Goal: Transaction & Acquisition: Purchase product/service

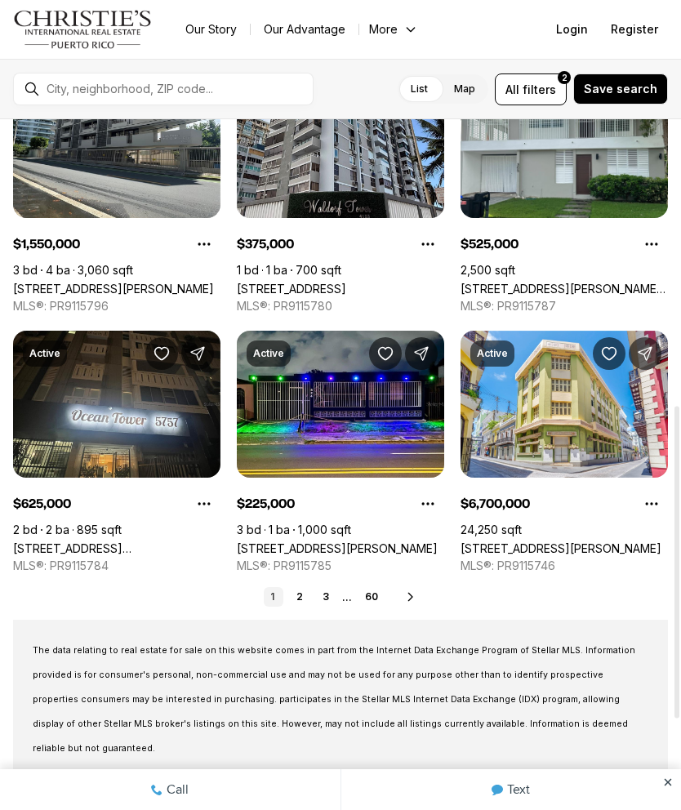
scroll to position [634, 0]
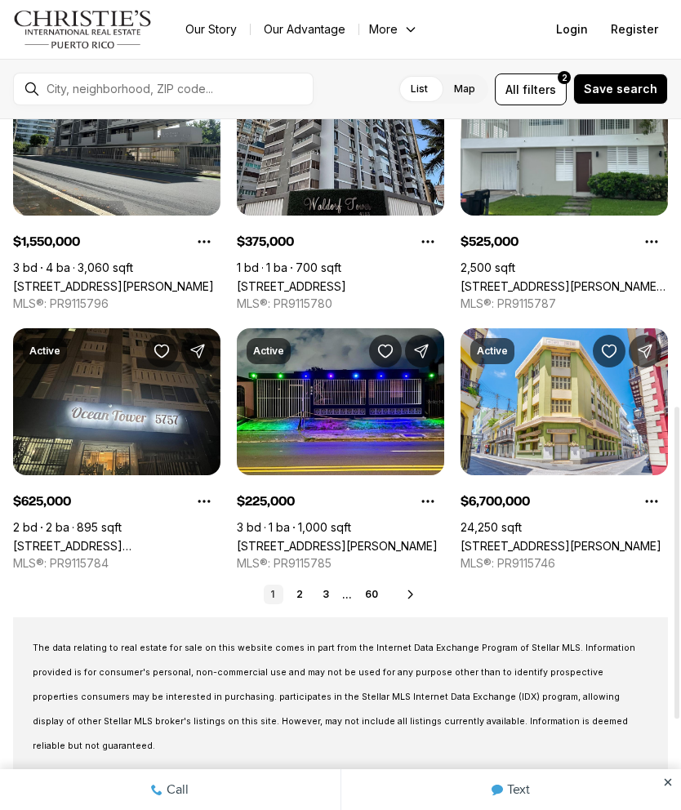
click at [297, 590] on link "2" at bounding box center [300, 595] width 20 height 20
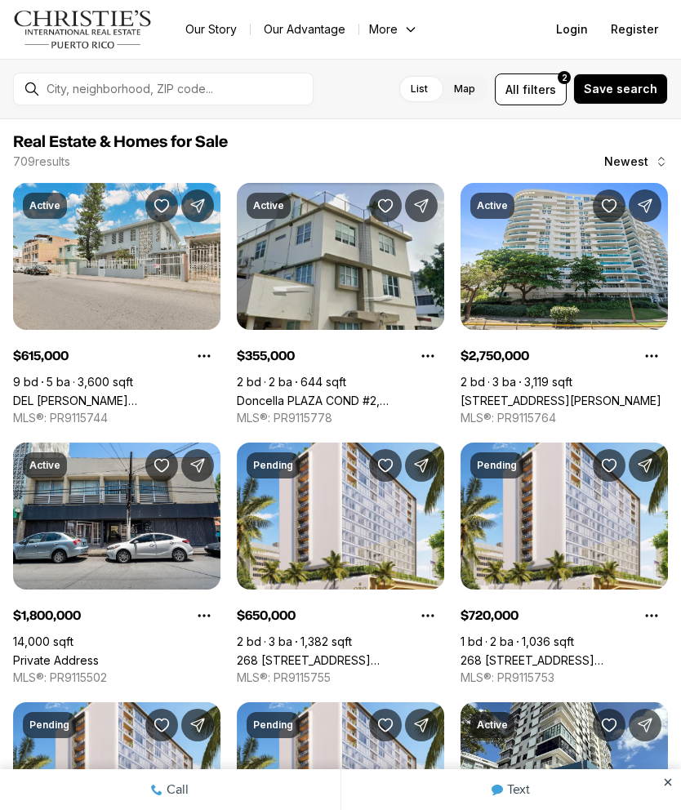
click at [530, 90] on span "All filters 2" at bounding box center [531, 89] width 51 height 17
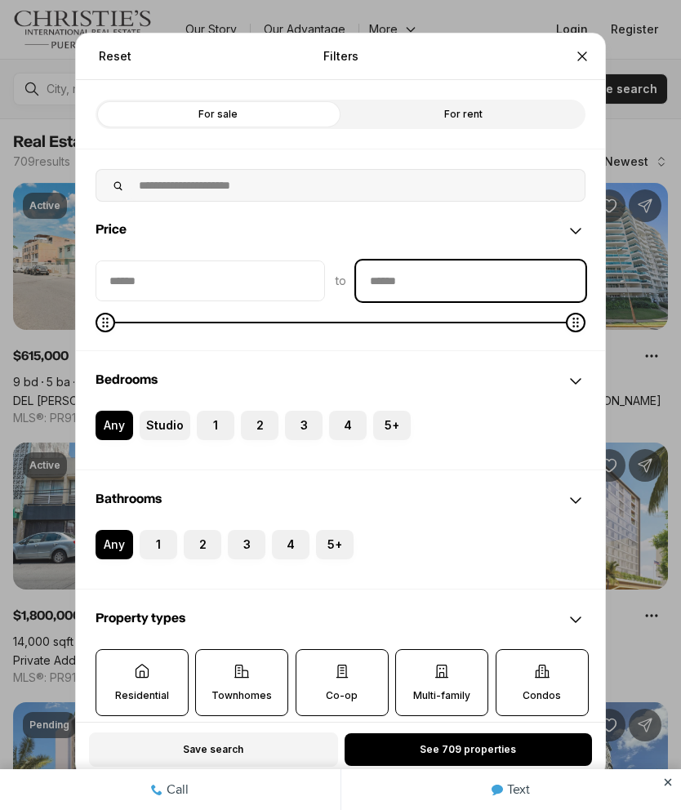
click at [501, 261] on input "priceMax" at bounding box center [471, 280] width 228 height 39
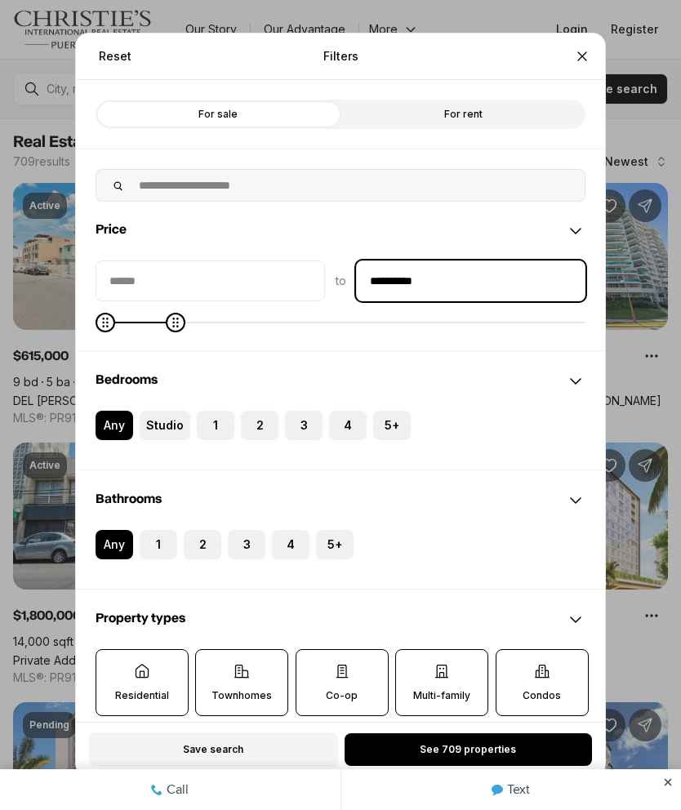
type input "********"
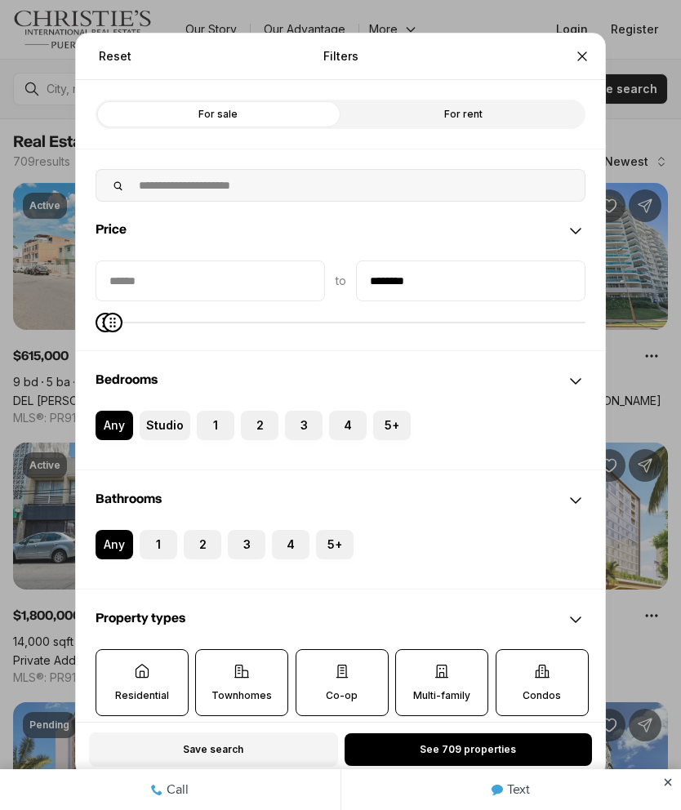
click at [496, 364] on div "Bedrooms" at bounding box center [340, 381] width 529 height 59
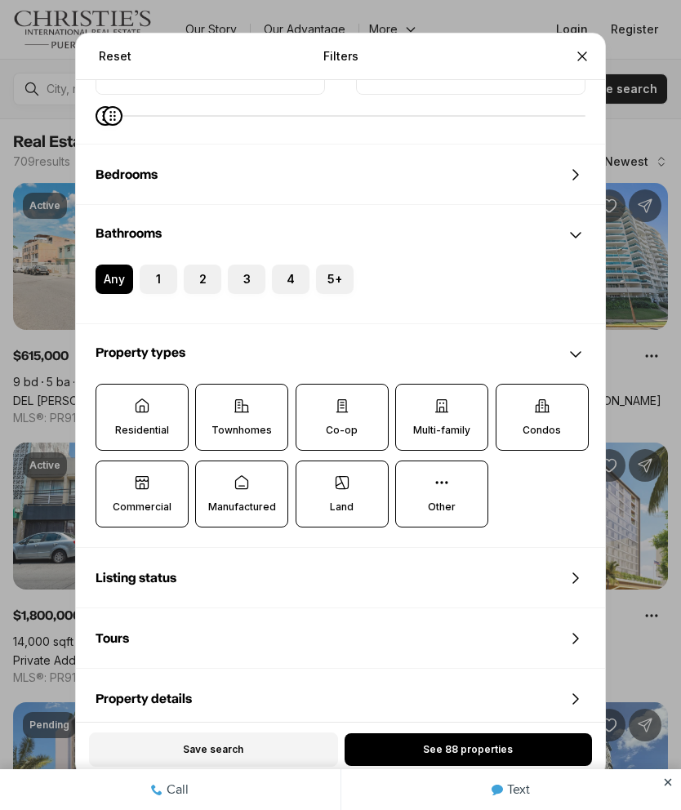
scroll to position [208, 0]
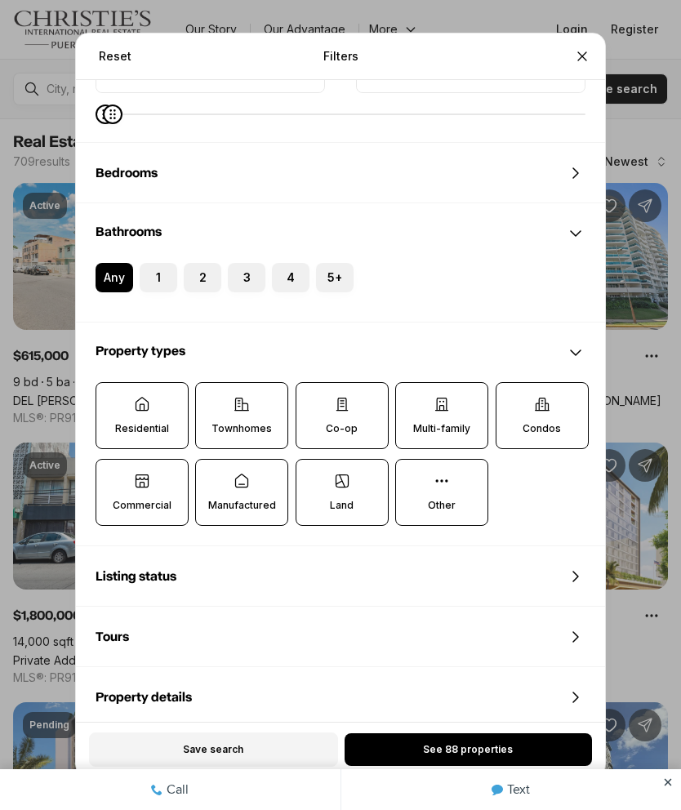
click at [149, 390] on label "Residential" at bounding box center [142, 415] width 93 height 67
click at [113, 390] on button "Residential" at bounding box center [104, 391] width 16 height 16
click at [229, 390] on label "Townhomes" at bounding box center [241, 415] width 93 height 67
click at [212, 390] on button "Townhomes" at bounding box center [204, 391] width 16 height 16
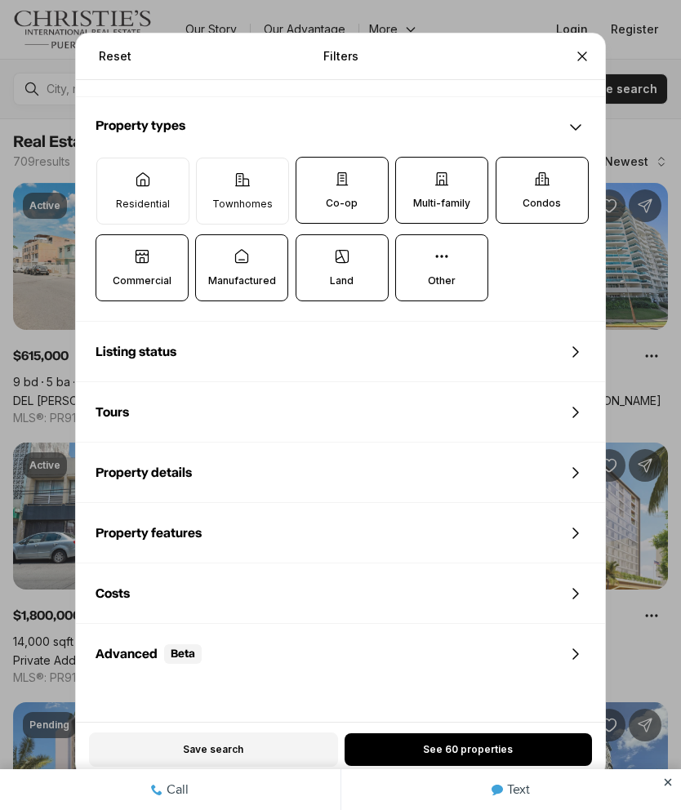
scroll to position [434, 0]
click at [672, 779] on div "Reset Filters Refine your search with more filters For sale For rent Price to *…" at bounding box center [340, 405] width 681 height 810
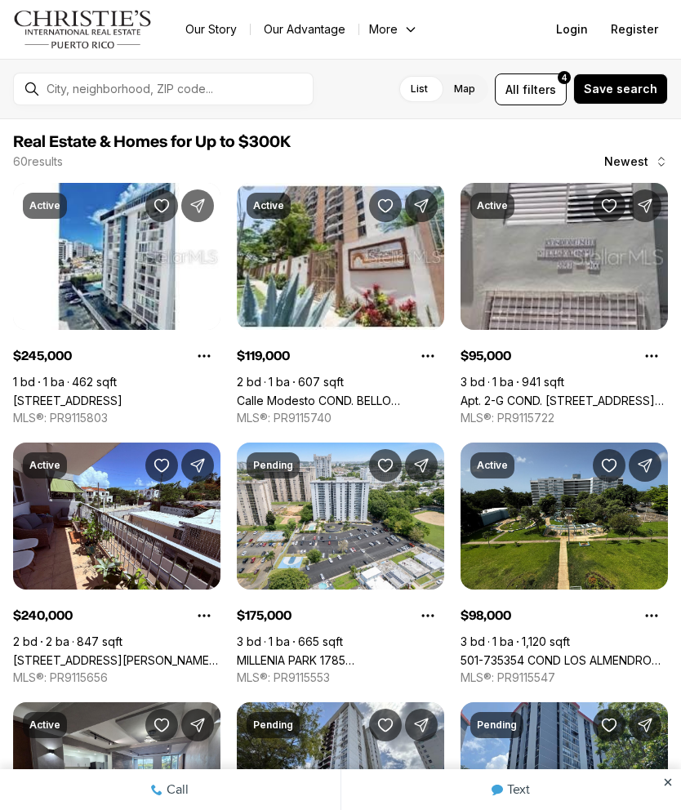
click at [660, 785] on div at bounding box center [668, 789] width 26 height 41
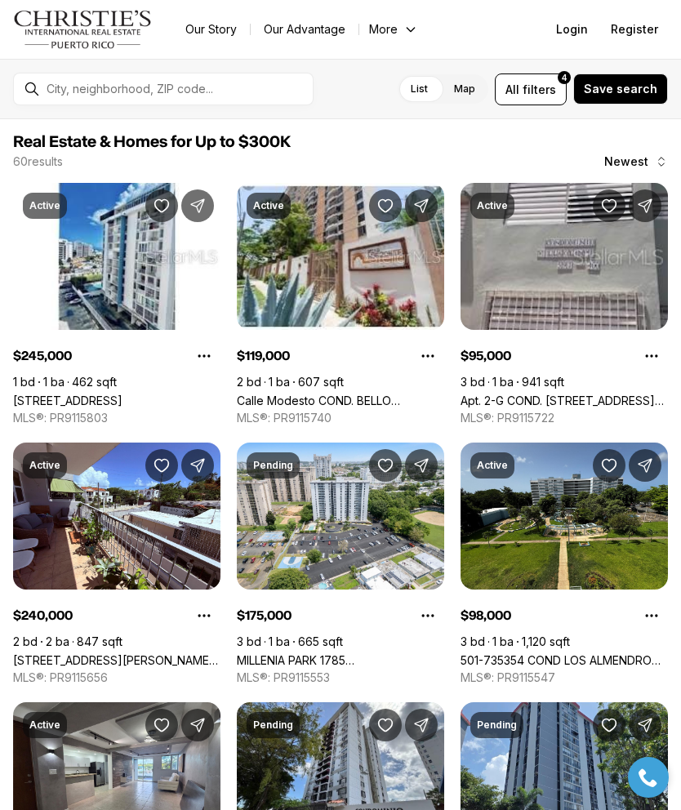
click at [539, 92] on span "filters" at bounding box center [539, 89] width 33 height 17
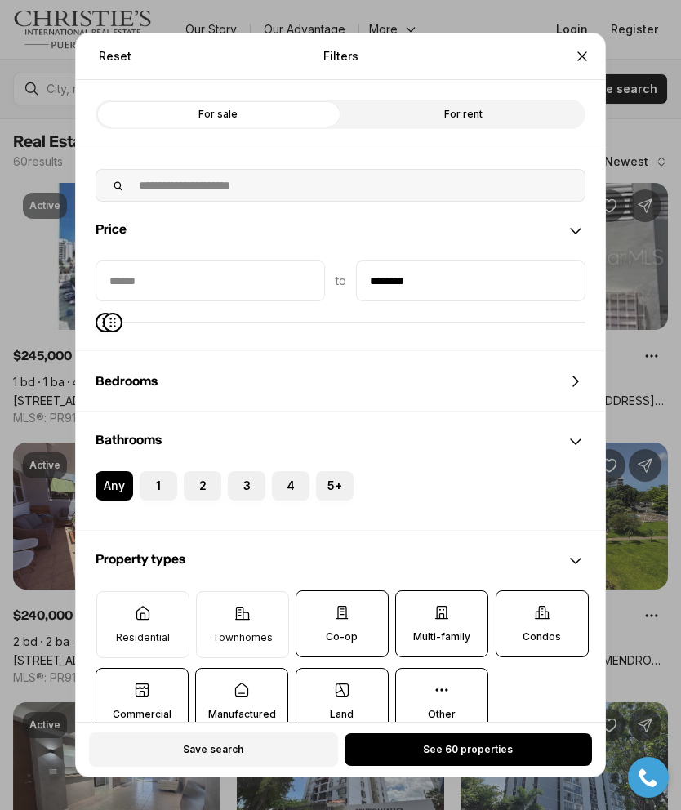
click at [250, 605] on icon at bounding box center [242, 613] width 16 height 16
click at [213, 592] on button "Townhomes" at bounding box center [205, 600] width 16 height 16
click at [154, 631] on p "Residential" at bounding box center [143, 637] width 54 height 13
click at [114, 599] on button "Residential" at bounding box center [105, 600] width 16 height 16
click at [238, 674] on label "Manufactured" at bounding box center [241, 700] width 93 height 67
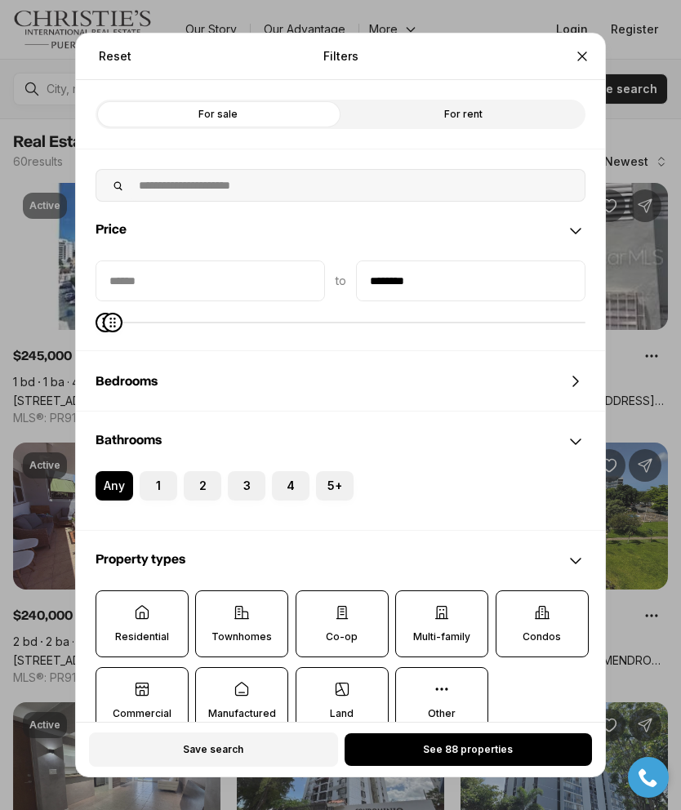
click at [212, 674] on button "Manufactured" at bounding box center [204, 676] width 16 height 16
click at [137, 691] on label "Commercial" at bounding box center [142, 700] width 93 height 67
click at [113, 684] on button "Commercial" at bounding box center [104, 676] width 16 height 16
click at [358, 689] on label "Land" at bounding box center [342, 700] width 93 height 67
click at [313, 684] on button "Land" at bounding box center [304, 676] width 16 height 16
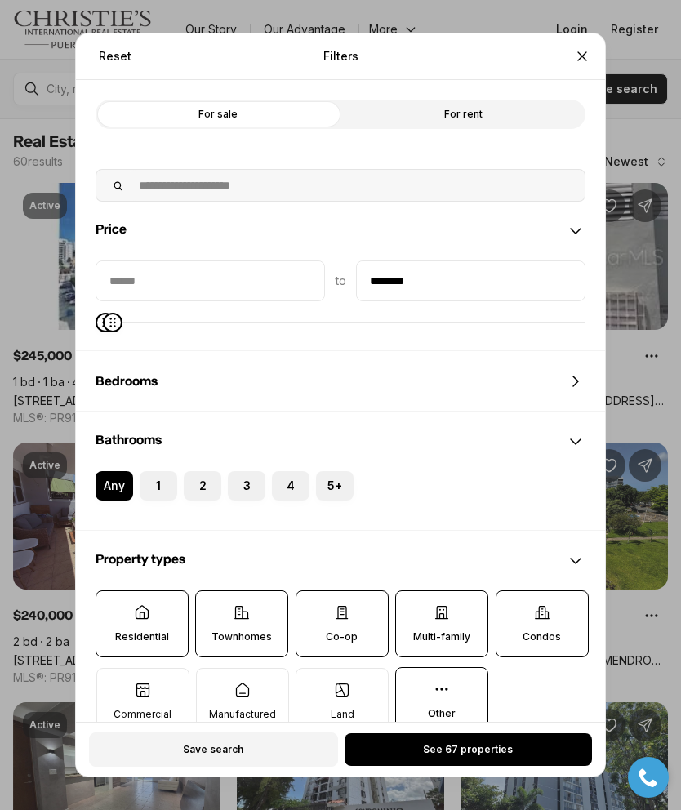
click at [531, 631] on p "Condos" at bounding box center [542, 637] width 38 height 13
click at [513, 604] on button "Condos" at bounding box center [505, 599] width 16 height 16
click at [448, 631] on p "Multi-family" at bounding box center [441, 637] width 57 height 13
click at [412, 608] on button "Multi-family" at bounding box center [404, 599] width 16 height 16
click at [365, 608] on label "Co-op" at bounding box center [342, 623] width 93 height 67
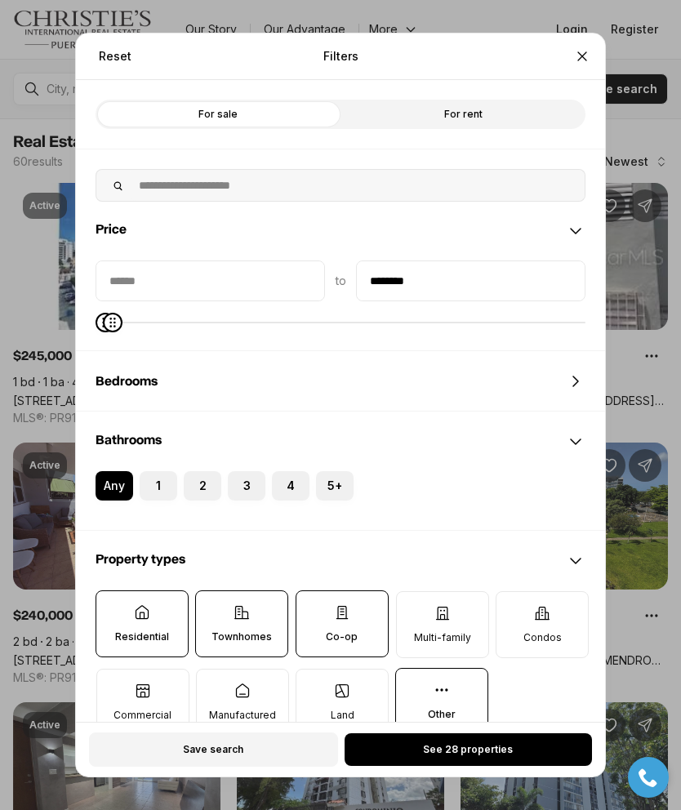
click at [313, 608] on button "Co-op" at bounding box center [304, 599] width 16 height 16
click at [456, 687] on label "Other" at bounding box center [441, 701] width 93 height 67
click at [412, 685] on button "Other" at bounding box center [404, 677] width 16 height 16
click at [483, 756] on span "See 28 properties" at bounding box center [468, 749] width 90 height 13
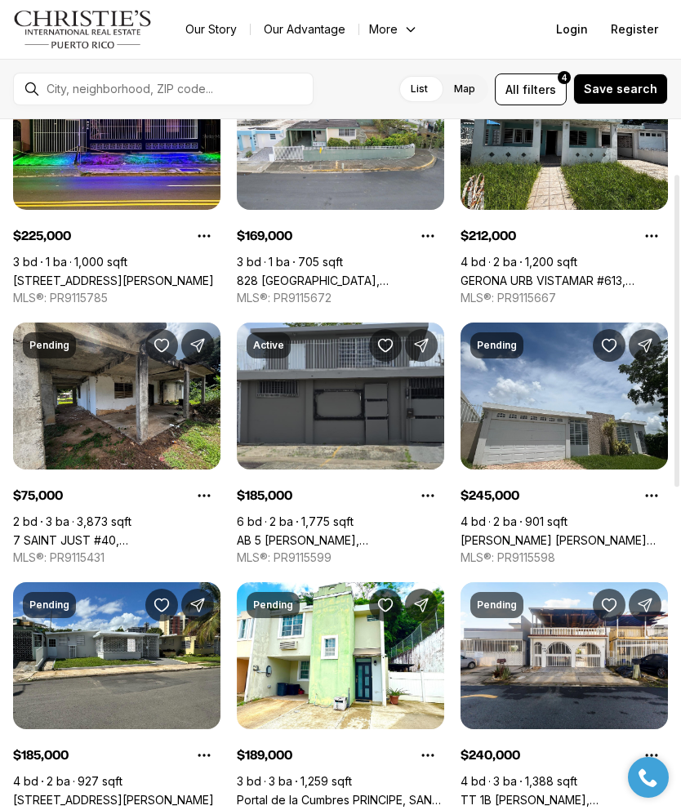
scroll to position [123, 0]
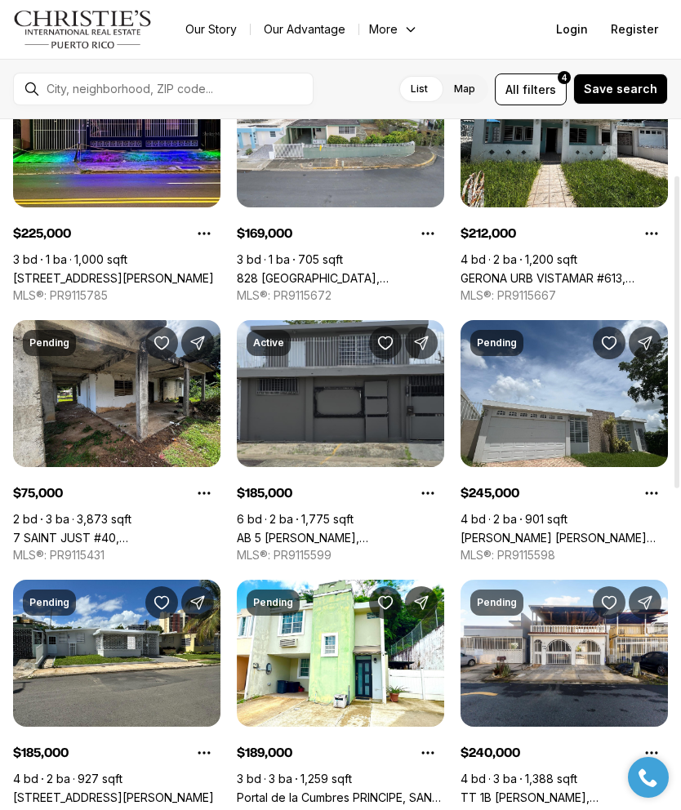
click at [568, 531] on link "[PERSON_NAME] [PERSON_NAME] #1327, [PERSON_NAME][GEOGRAPHIC_DATA], 00976" at bounding box center [564, 538] width 207 height 14
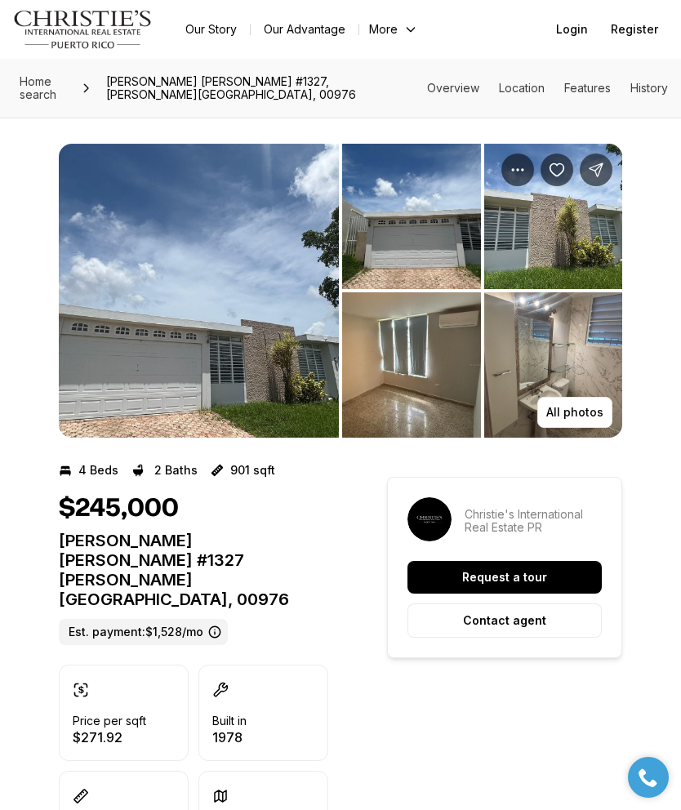
click at [256, 314] on img "View image gallery" at bounding box center [199, 291] width 280 height 294
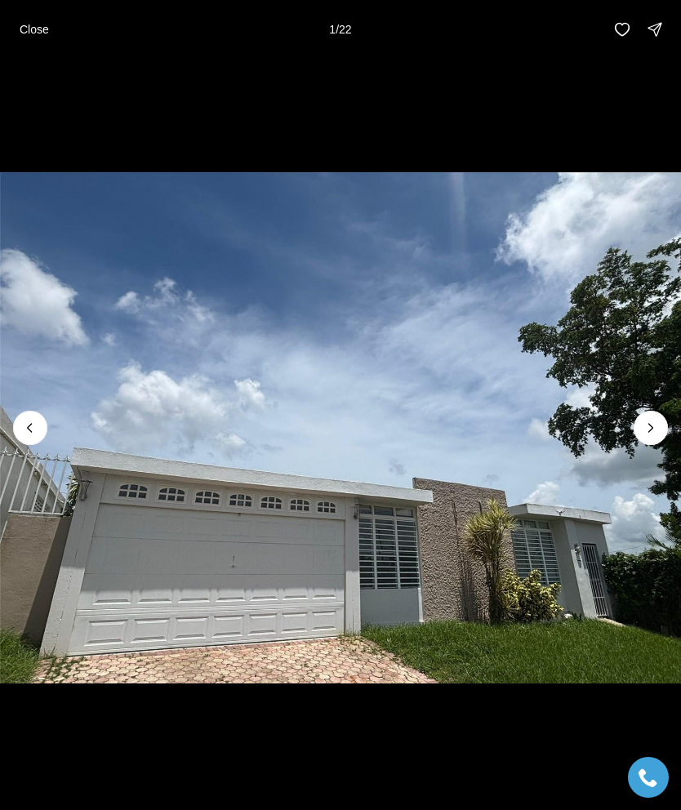
click at [653, 421] on icon "Next slide" at bounding box center [651, 428] width 16 height 16
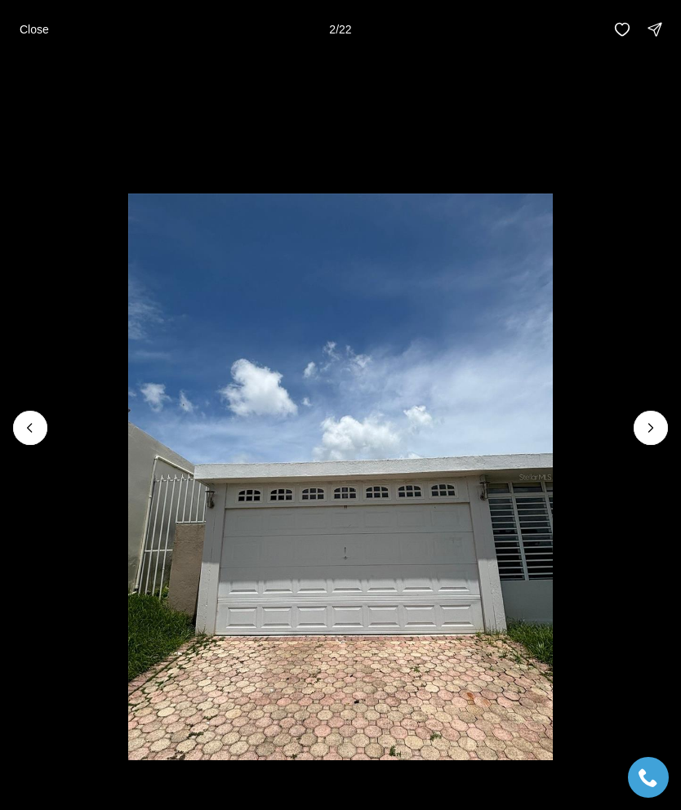
click at [657, 421] on icon "Next slide" at bounding box center [651, 428] width 16 height 16
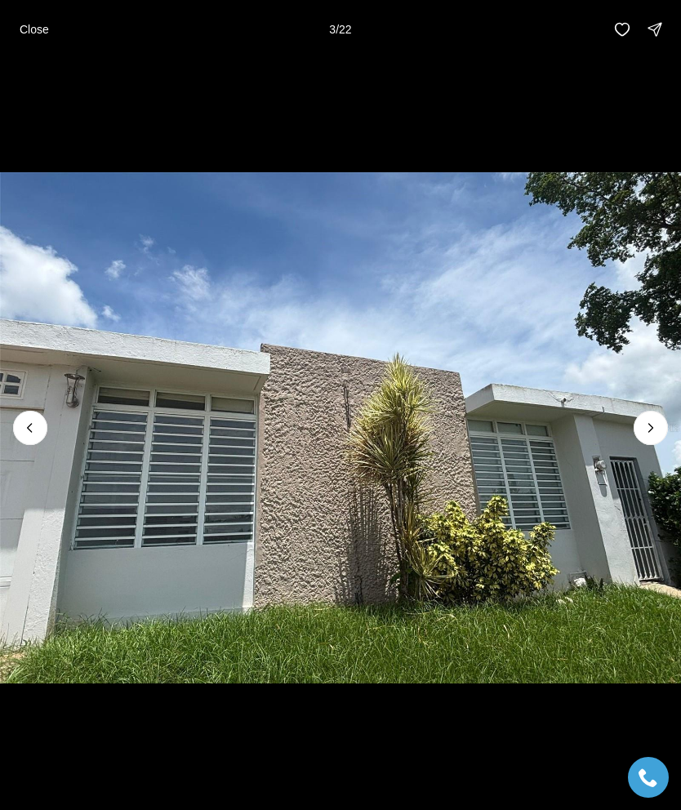
click at [658, 421] on icon "Next slide" at bounding box center [651, 428] width 16 height 16
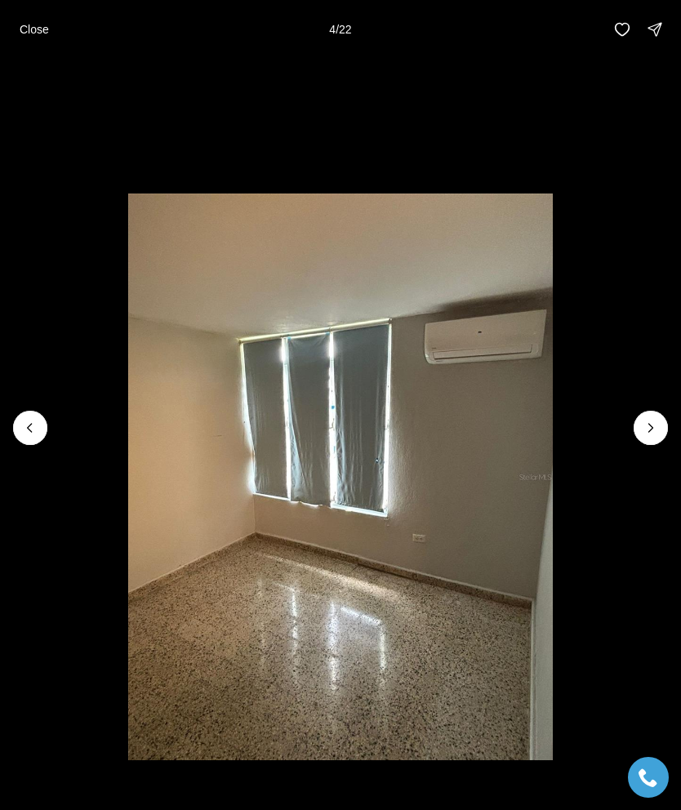
click at [654, 430] on icon "Next slide" at bounding box center [651, 428] width 16 height 16
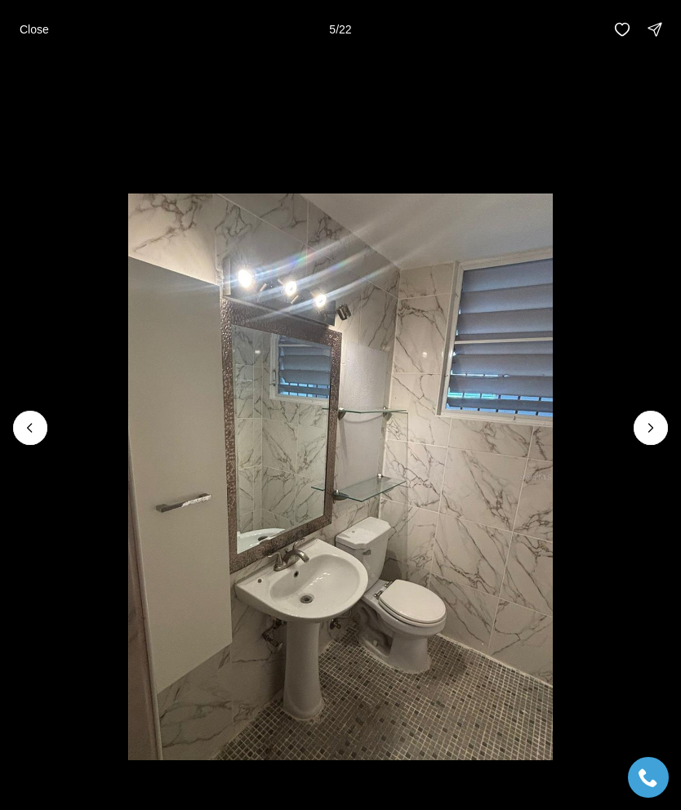
click at [655, 426] on icon "Next slide" at bounding box center [651, 428] width 16 height 16
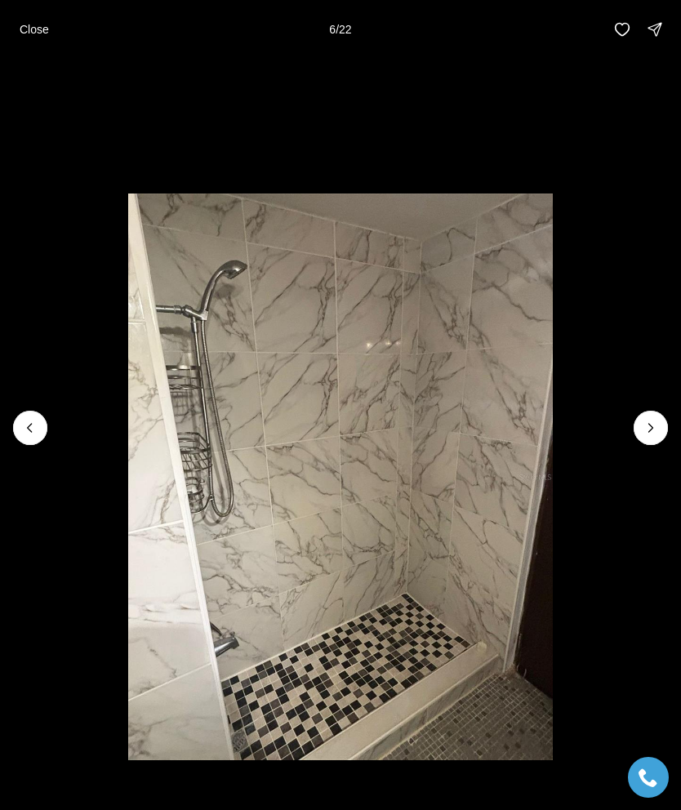
click at [653, 426] on icon "Next slide" at bounding box center [651, 428] width 16 height 16
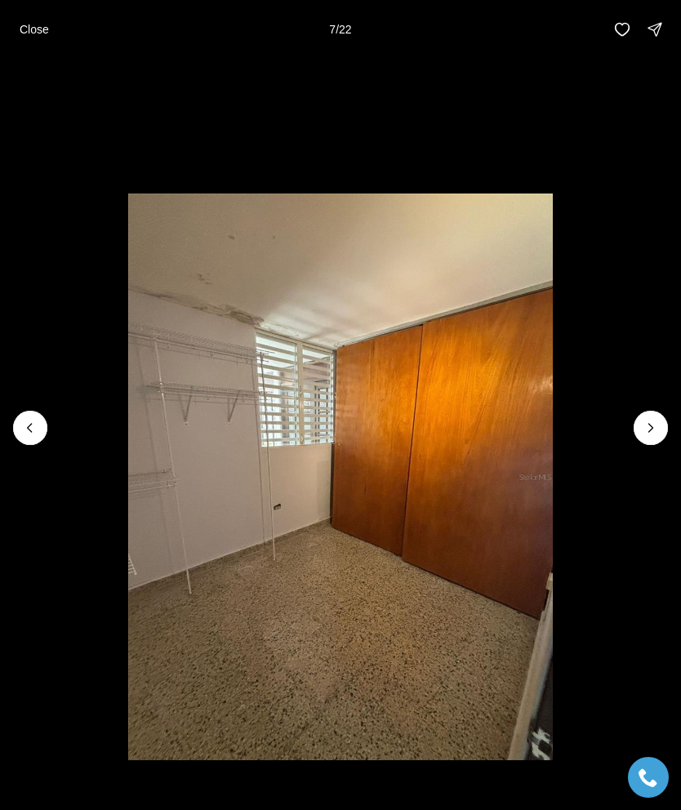
click at [650, 434] on icon "Next slide" at bounding box center [651, 428] width 16 height 16
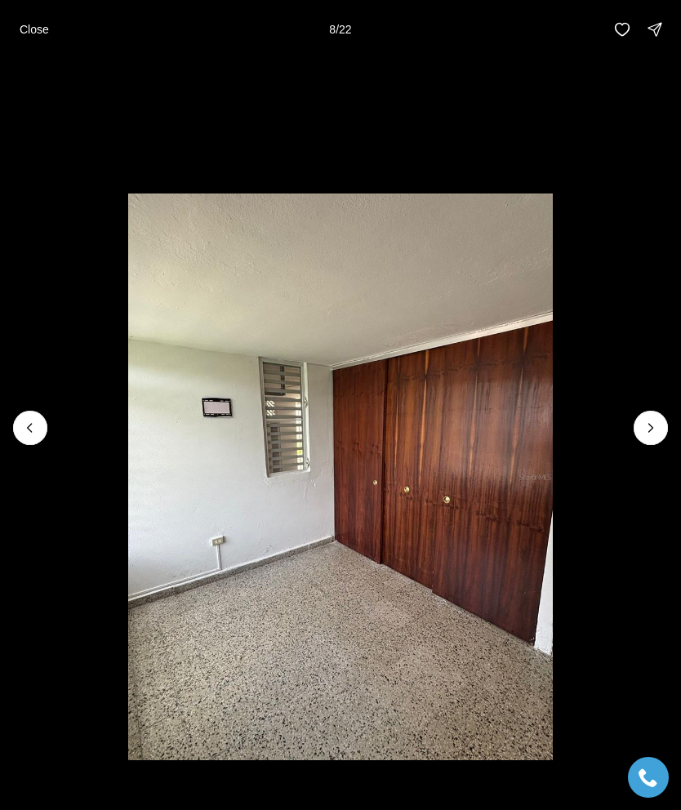
click at [40, 31] on p "Close" at bounding box center [34, 29] width 29 height 13
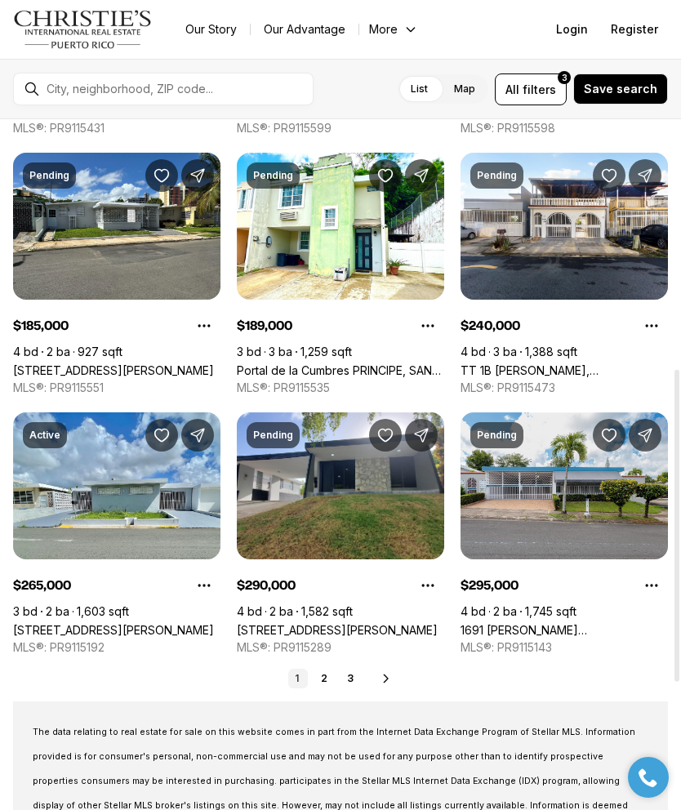
scroll to position [551, 0]
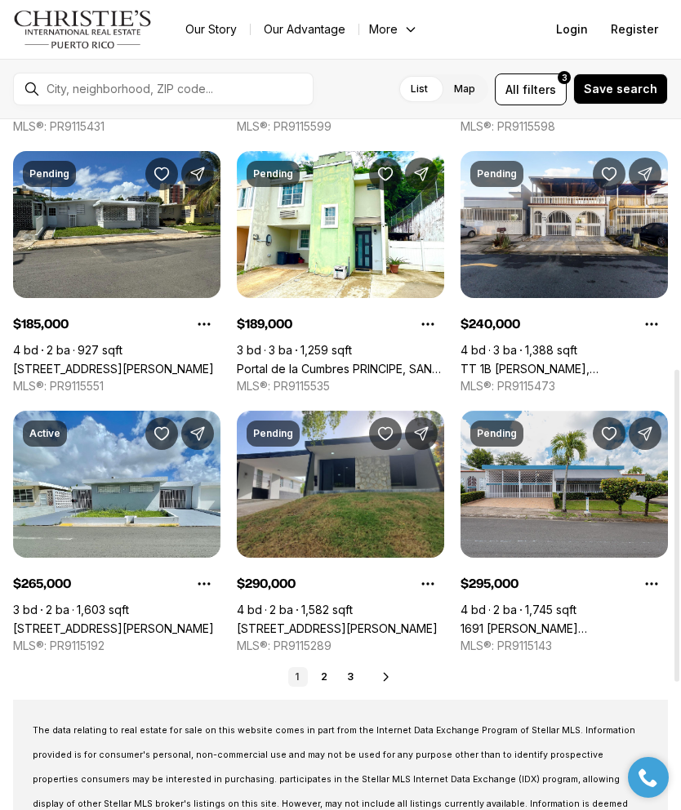
click at [374, 622] on link "[STREET_ADDRESS][PERSON_NAME]" at bounding box center [337, 629] width 201 height 14
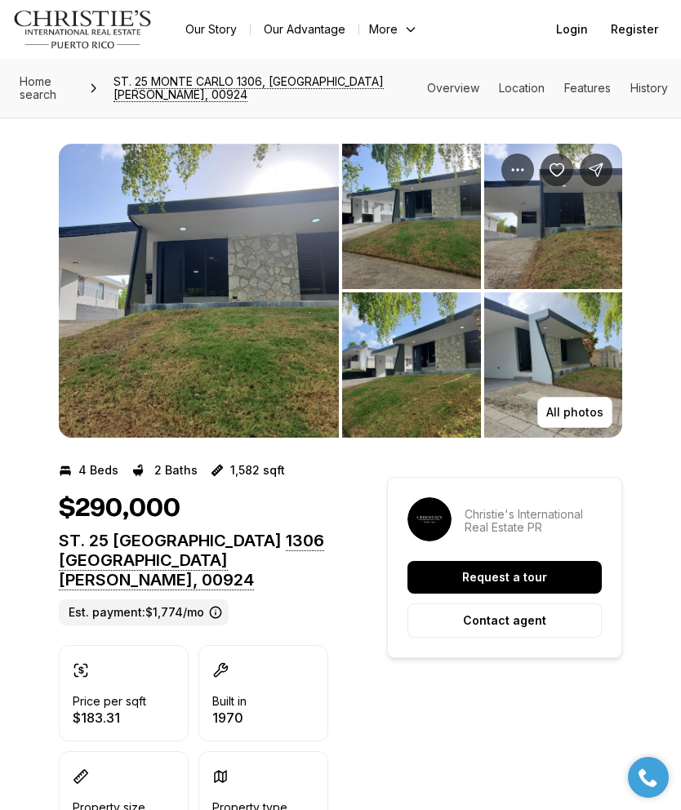
click at [215, 290] on img "View image gallery" at bounding box center [199, 291] width 280 height 294
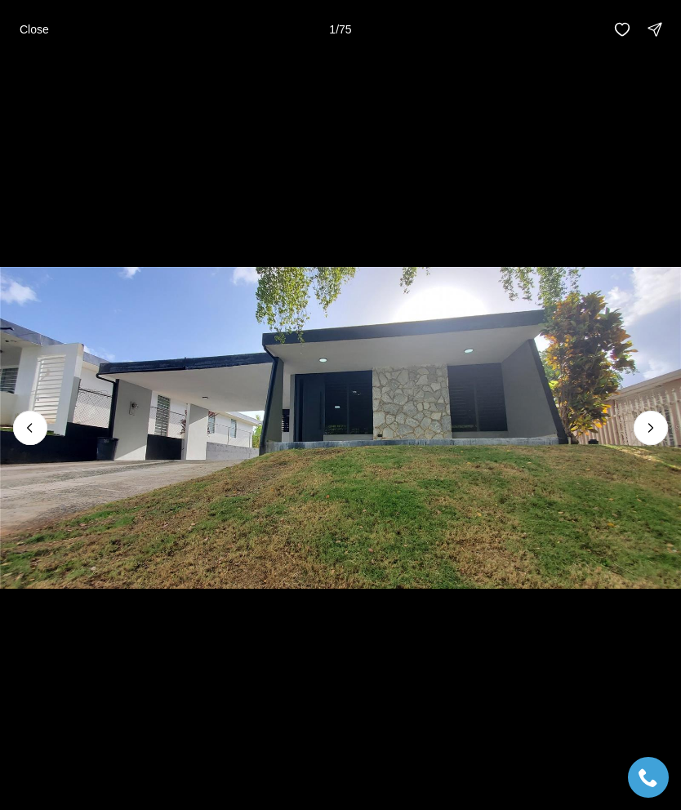
click at [651, 422] on icon "Next slide" at bounding box center [651, 428] width 16 height 16
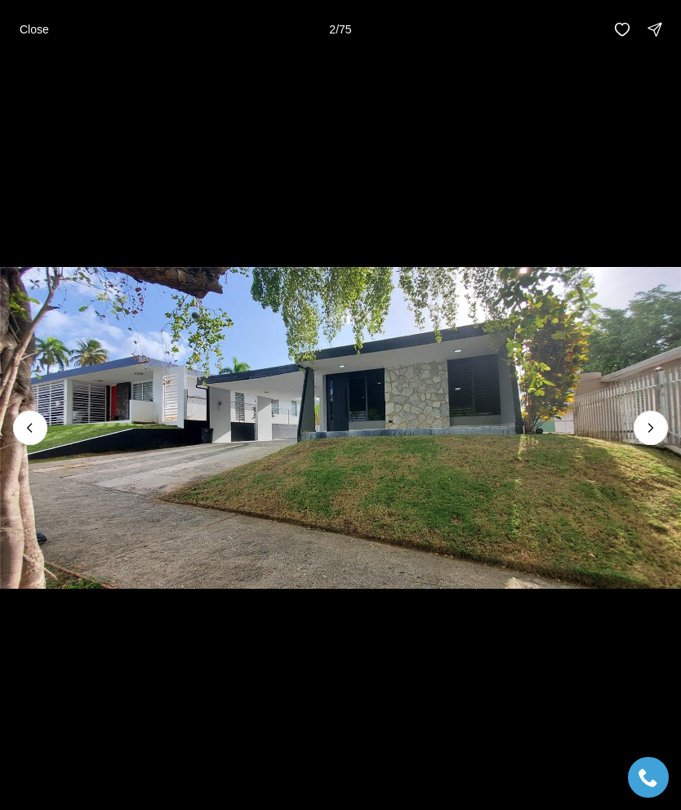
click at [657, 426] on icon "Next slide" at bounding box center [651, 428] width 16 height 16
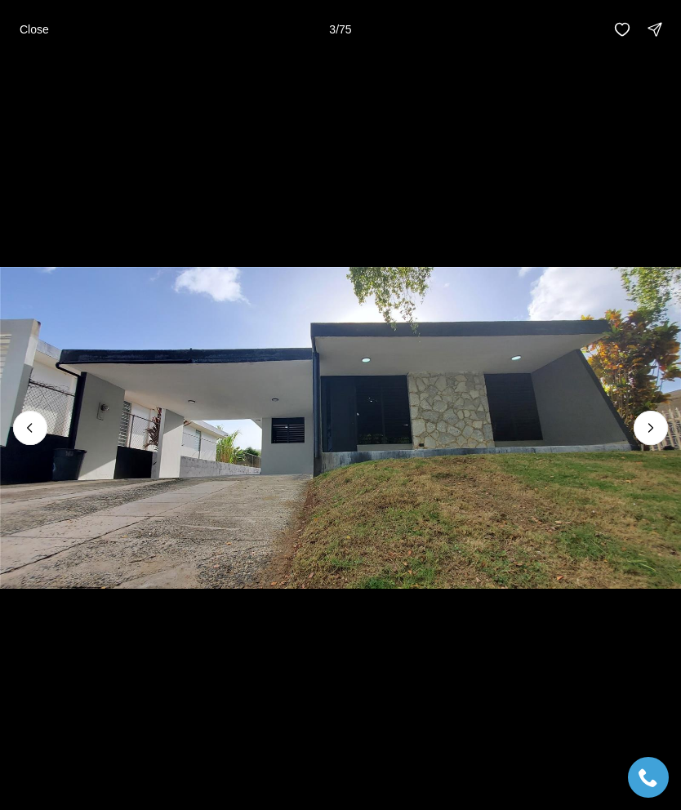
click at [653, 424] on icon "Next slide" at bounding box center [651, 428] width 16 height 16
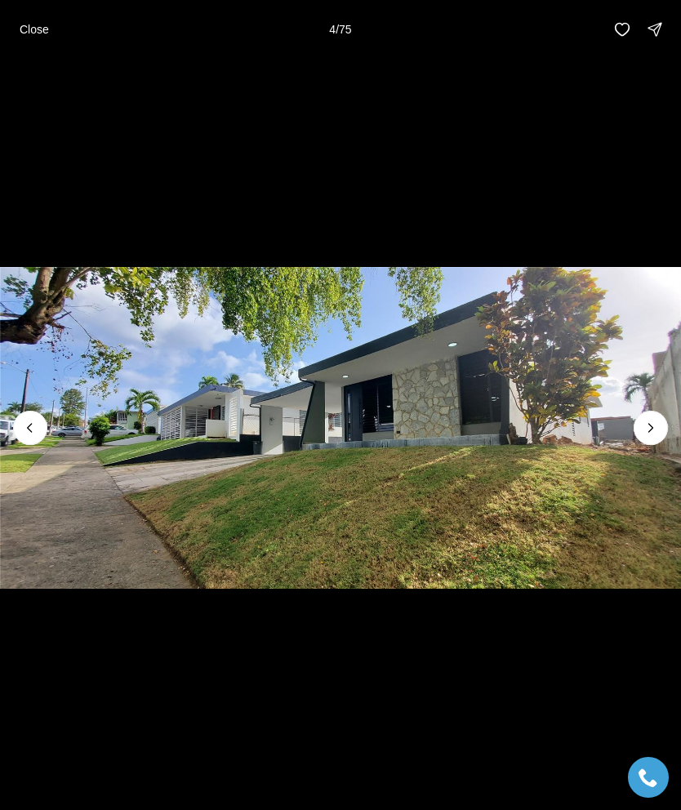
click at [662, 425] on button "Next slide" at bounding box center [651, 428] width 34 height 34
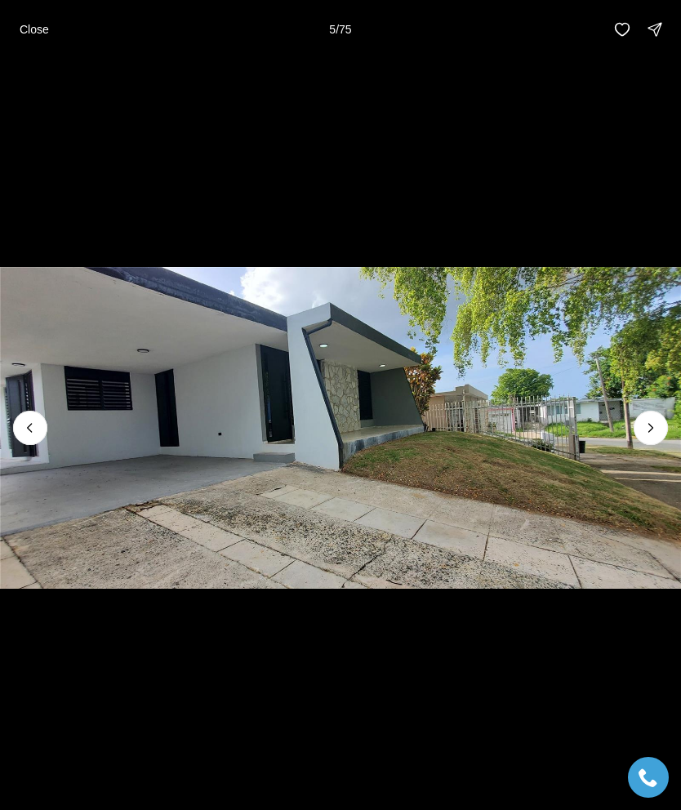
click at [672, 431] on img "5 of 75" at bounding box center [340, 428] width 681 height 567
click at [648, 414] on button "Next slide" at bounding box center [651, 428] width 34 height 34
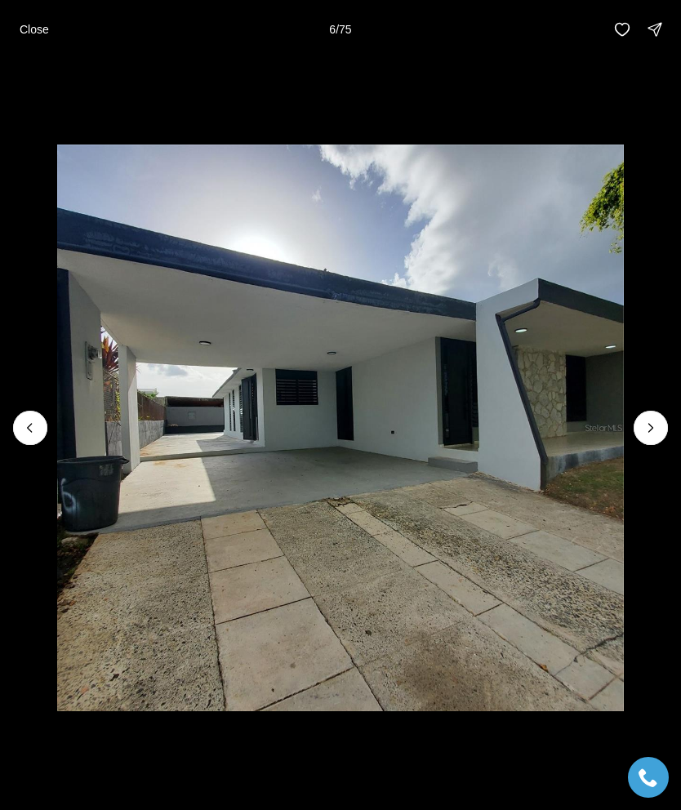
click at [649, 423] on icon "Next slide" at bounding box center [651, 428] width 16 height 16
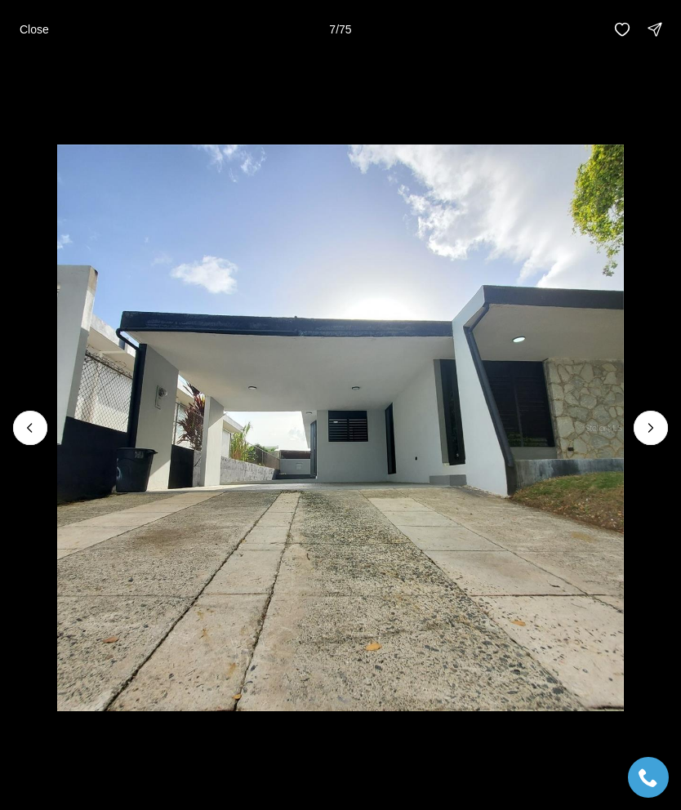
click at [653, 427] on icon "Next slide" at bounding box center [651, 428] width 4 height 8
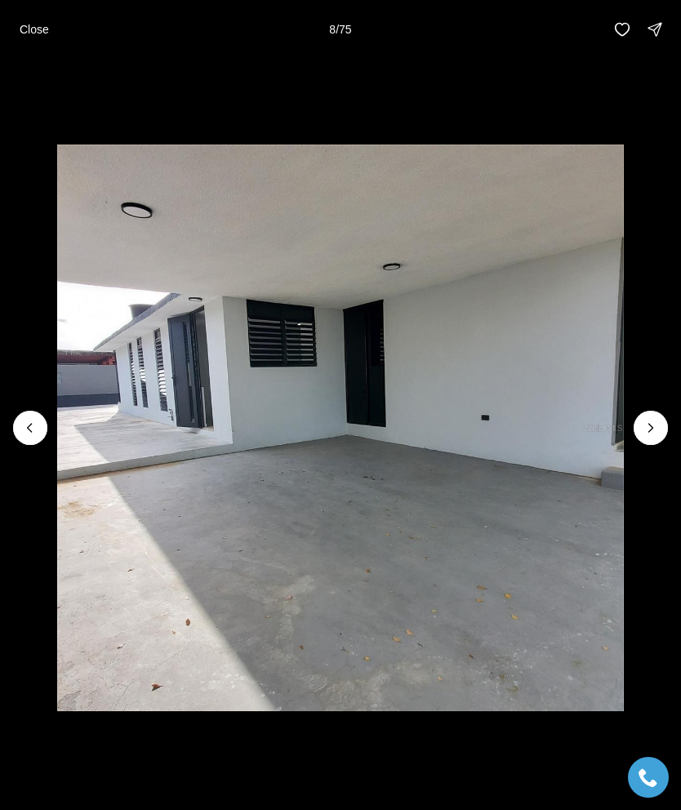
click at [644, 427] on icon "Next slide" at bounding box center [651, 428] width 16 height 16
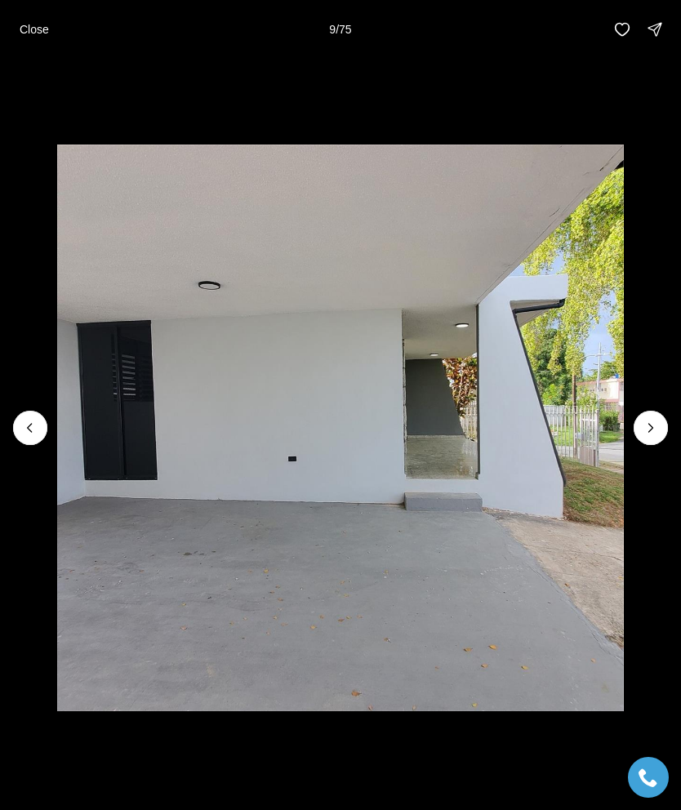
click at [648, 426] on icon "Next slide" at bounding box center [651, 428] width 16 height 16
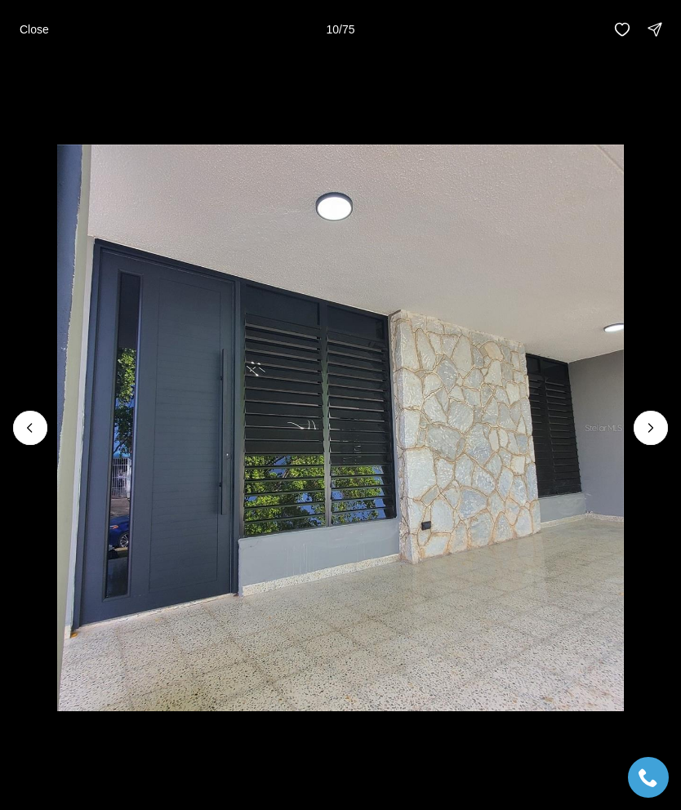
click at [649, 426] on icon "Next slide" at bounding box center [651, 428] width 16 height 16
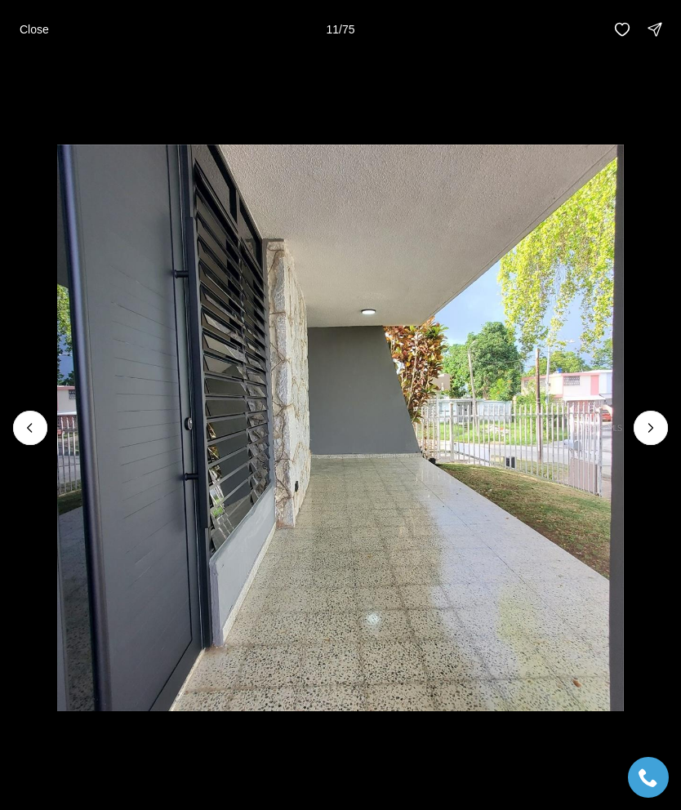
click at [648, 427] on icon "Next slide" at bounding box center [651, 428] width 16 height 16
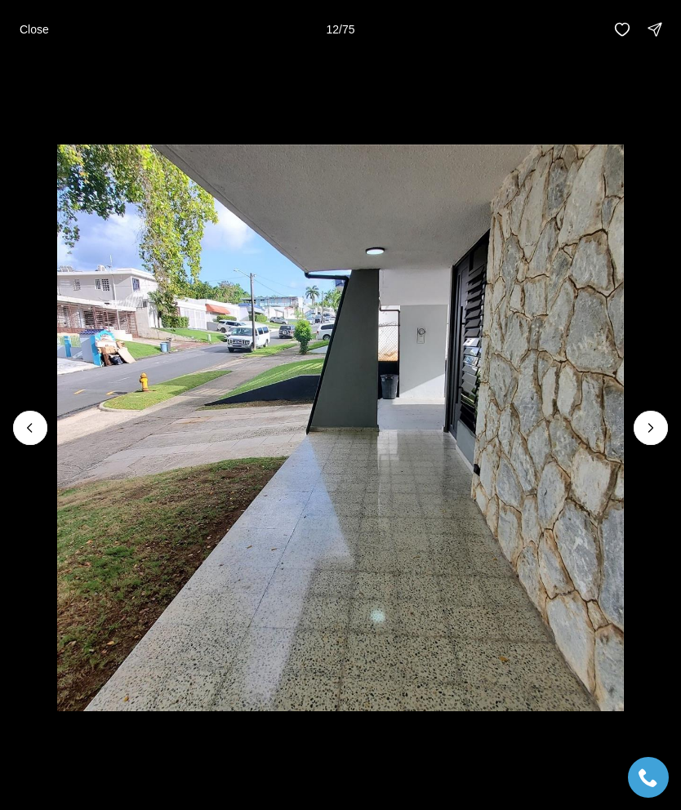
click at [653, 426] on icon "Next slide" at bounding box center [651, 428] width 16 height 16
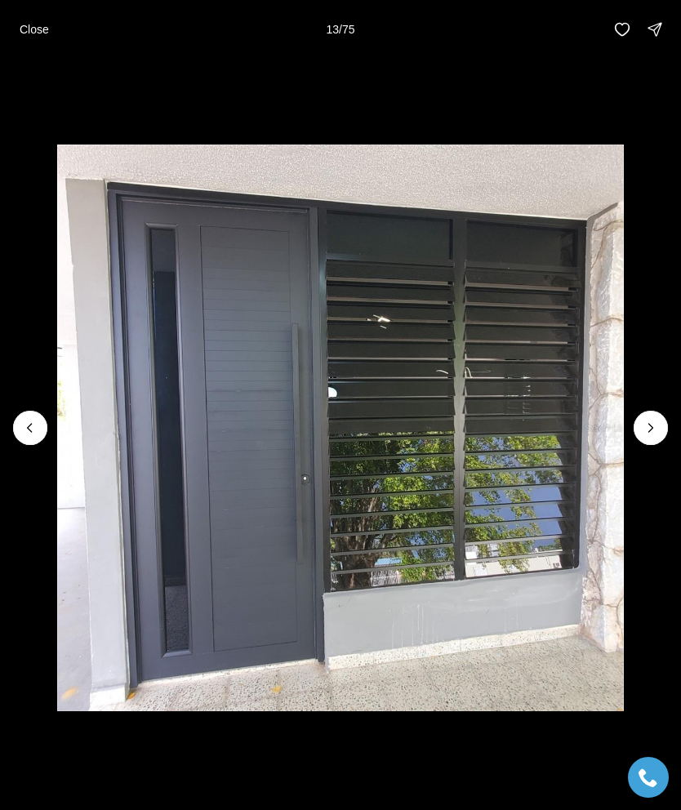
click at [657, 421] on icon "Next slide" at bounding box center [651, 428] width 16 height 16
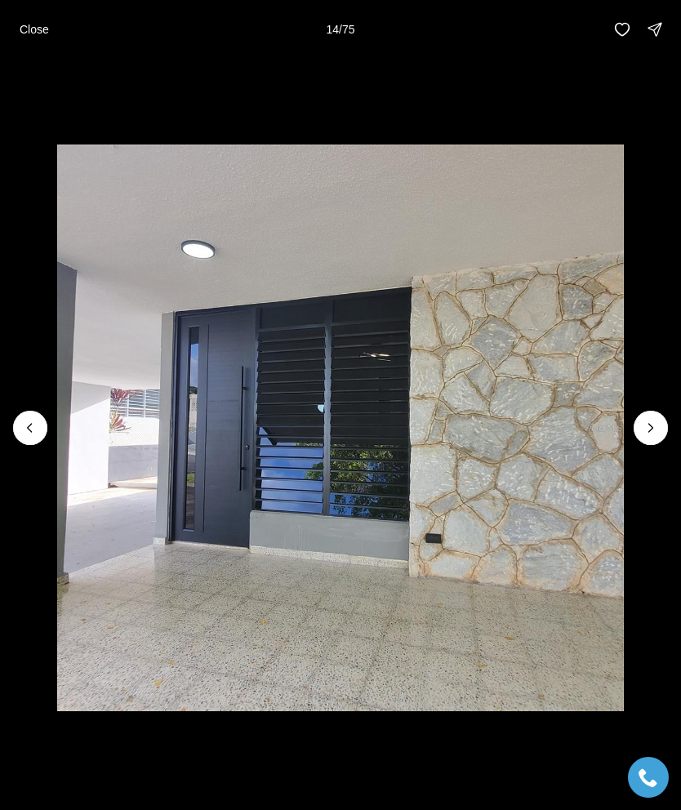
click at [648, 428] on icon "Next slide" at bounding box center [651, 428] width 16 height 16
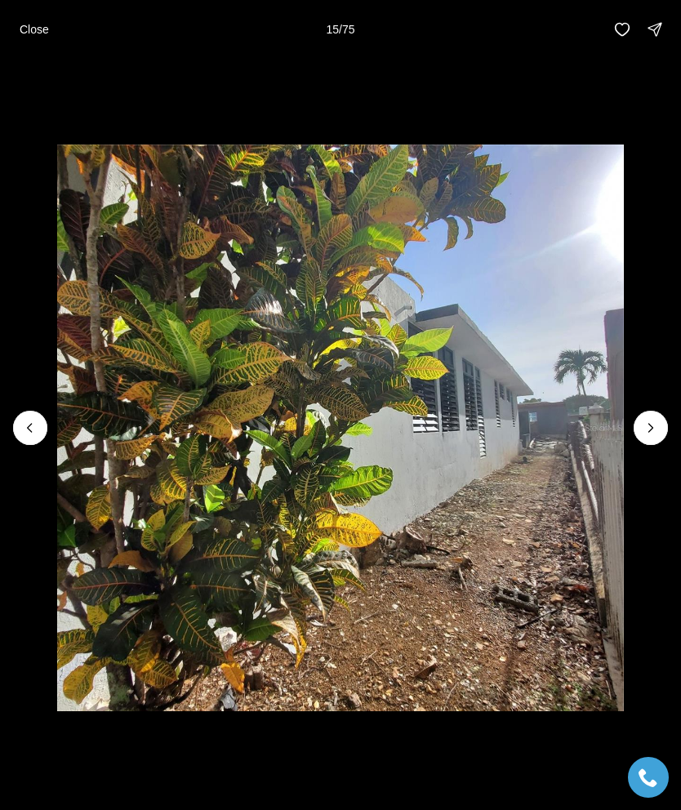
click at [650, 420] on icon "Next slide" at bounding box center [651, 428] width 16 height 16
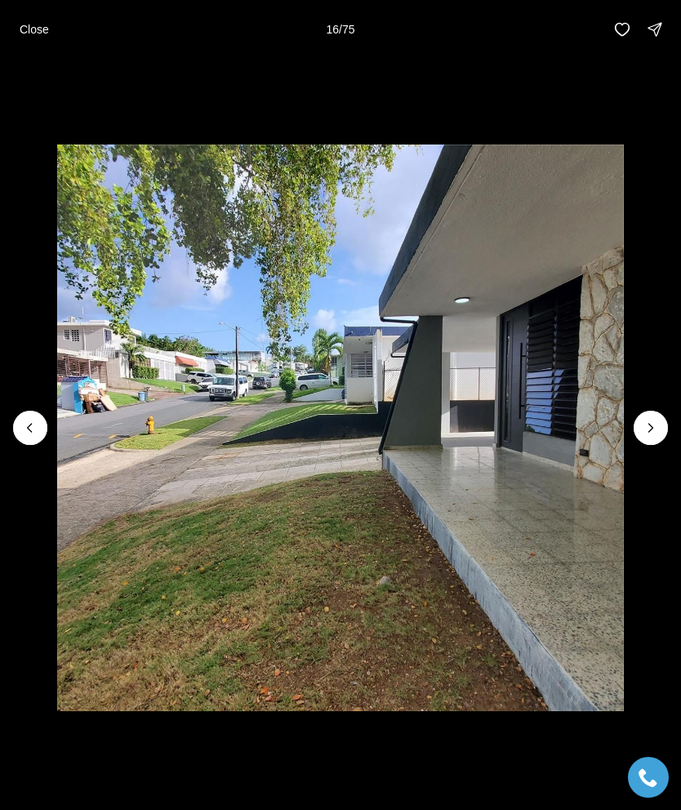
click at [653, 432] on icon "Next slide" at bounding box center [651, 428] width 16 height 16
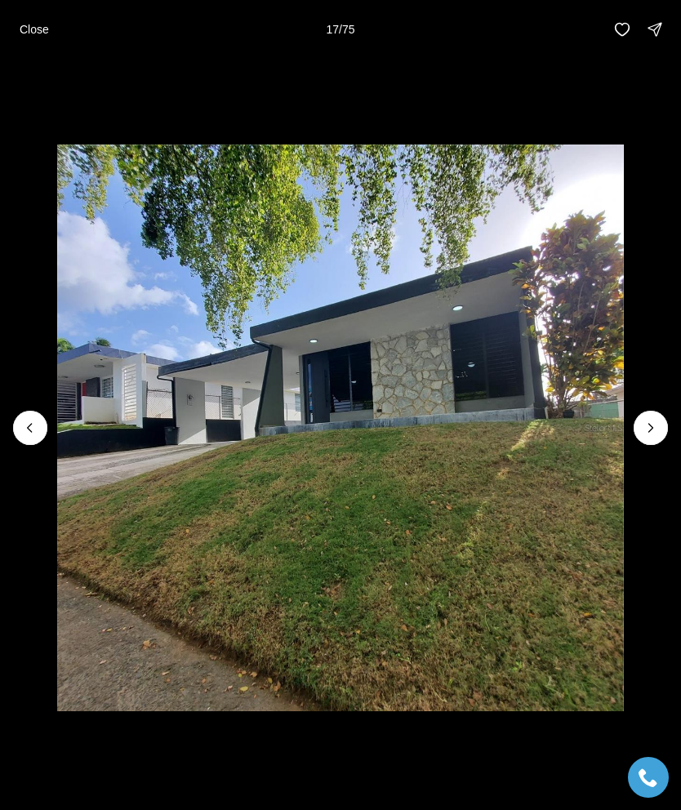
click at [638, 417] on button "Next slide" at bounding box center [651, 428] width 34 height 34
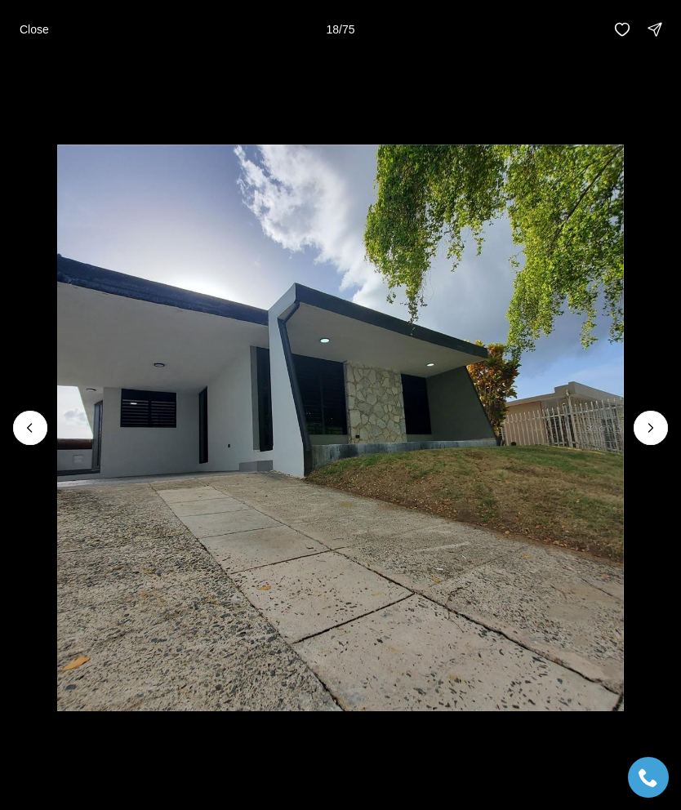
click at [652, 416] on button "Next slide" at bounding box center [651, 428] width 34 height 34
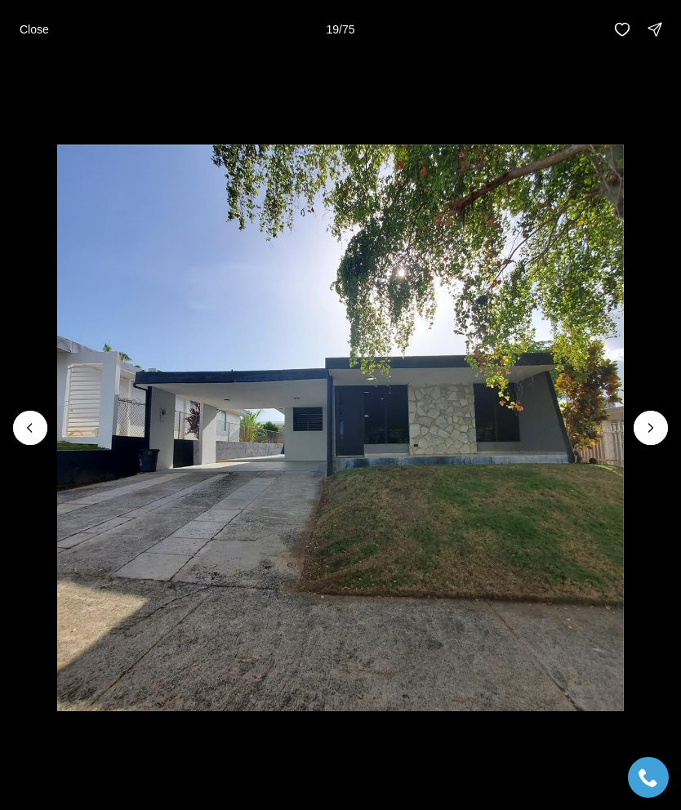
click at [649, 420] on icon "Next slide" at bounding box center [651, 428] width 16 height 16
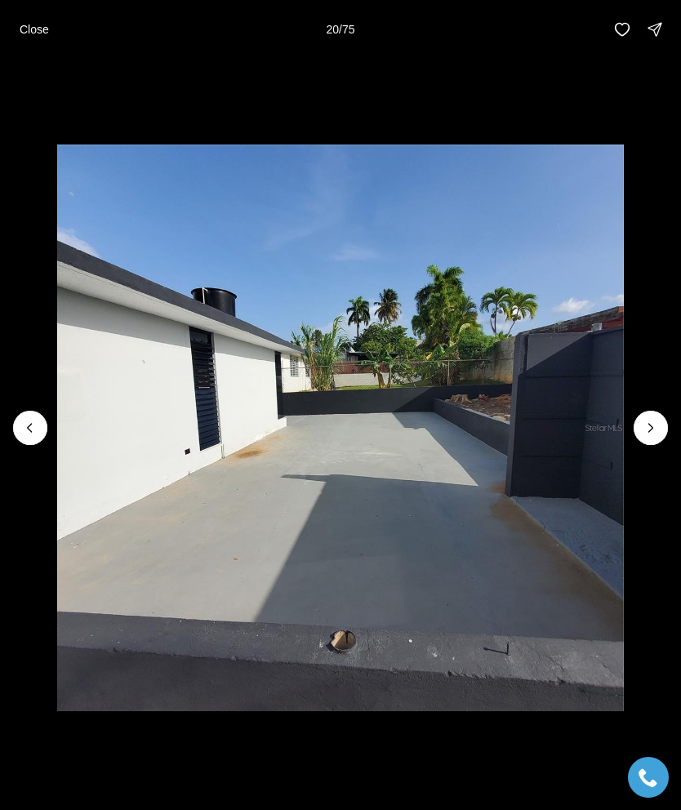
click at [645, 422] on icon "Next slide" at bounding box center [651, 428] width 16 height 16
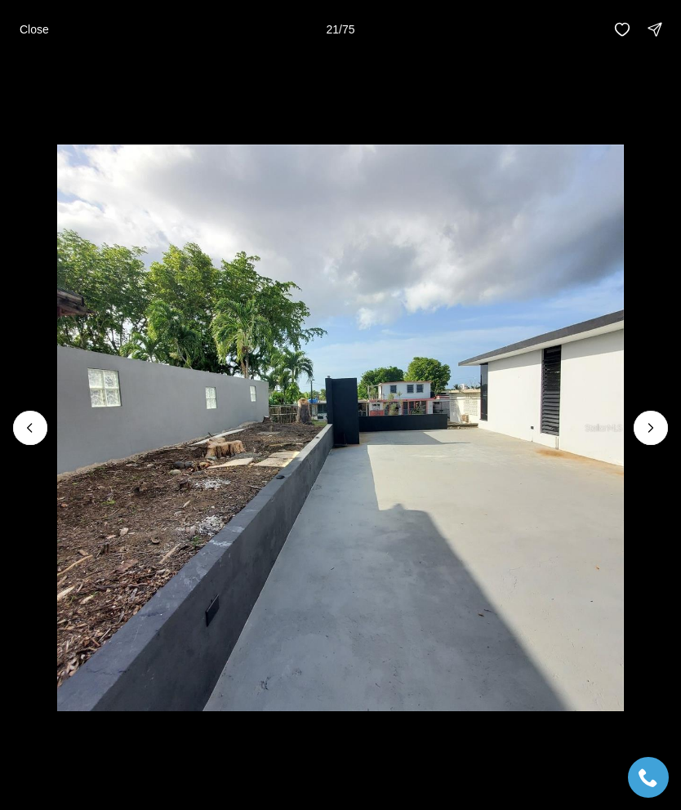
click at [650, 423] on icon "Next slide" at bounding box center [651, 428] width 16 height 16
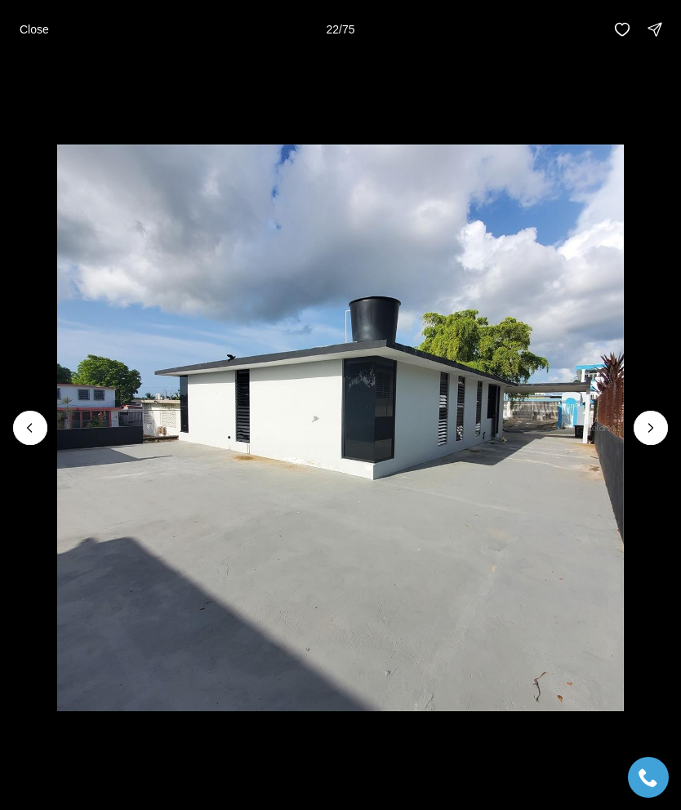
click at [653, 421] on icon "Next slide" at bounding box center [651, 428] width 16 height 16
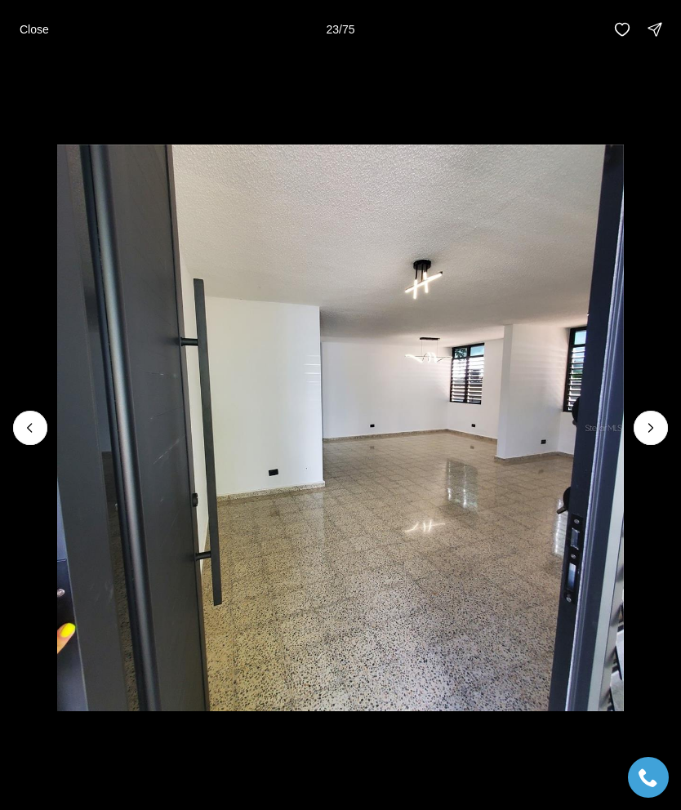
click at [653, 425] on icon "Next slide" at bounding box center [651, 428] width 16 height 16
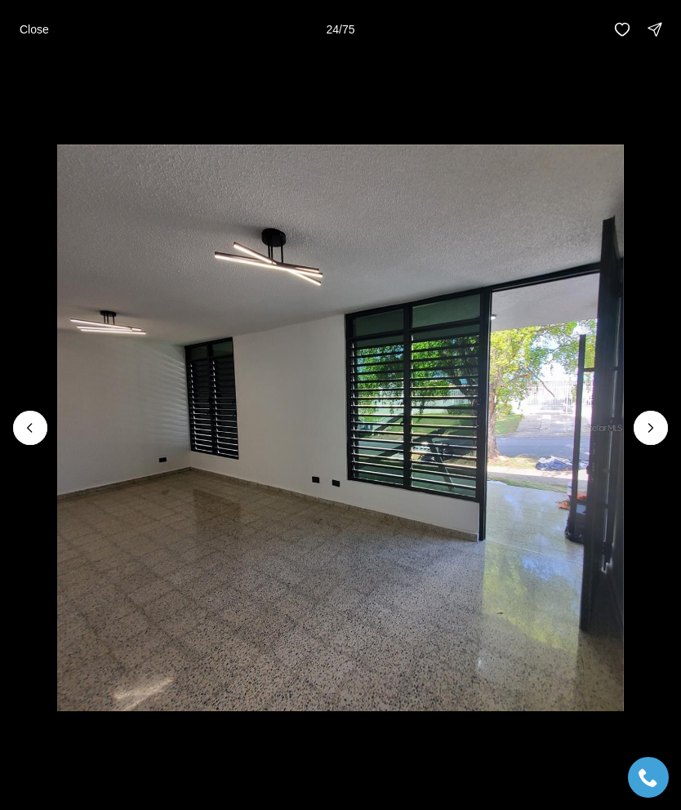
click at [653, 425] on icon "Next slide" at bounding box center [651, 428] width 16 height 16
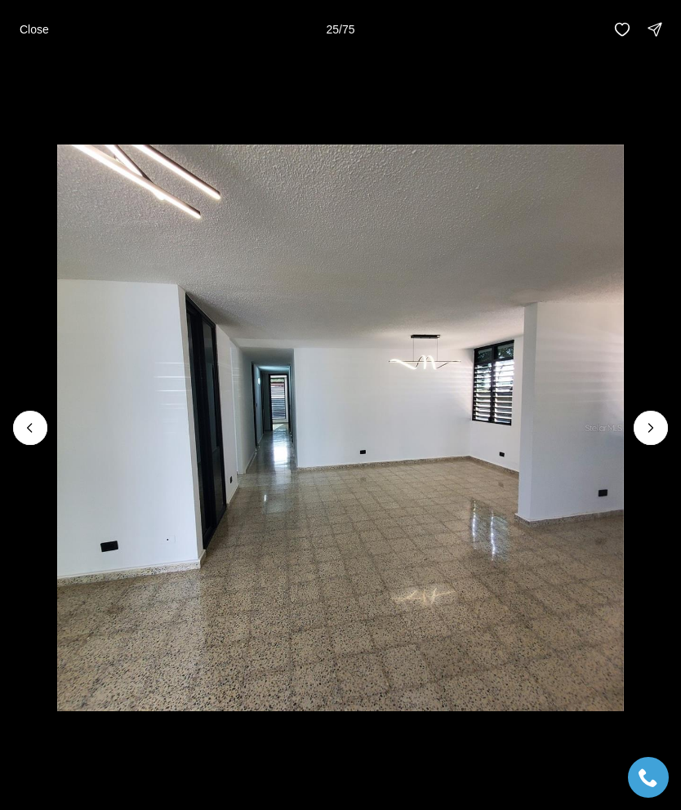
click at [657, 426] on icon "Next slide" at bounding box center [651, 428] width 16 height 16
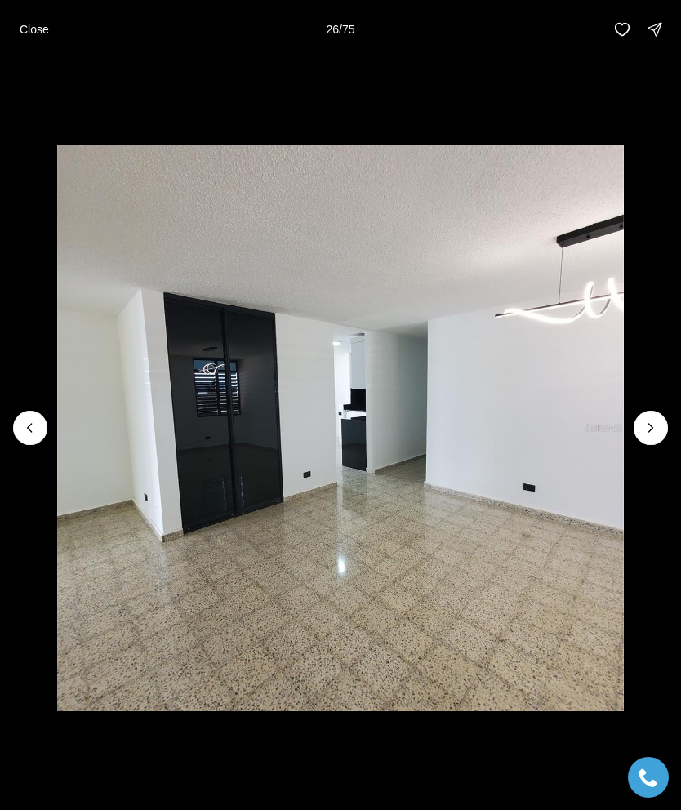
click at [657, 424] on icon "Next slide" at bounding box center [651, 428] width 16 height 16
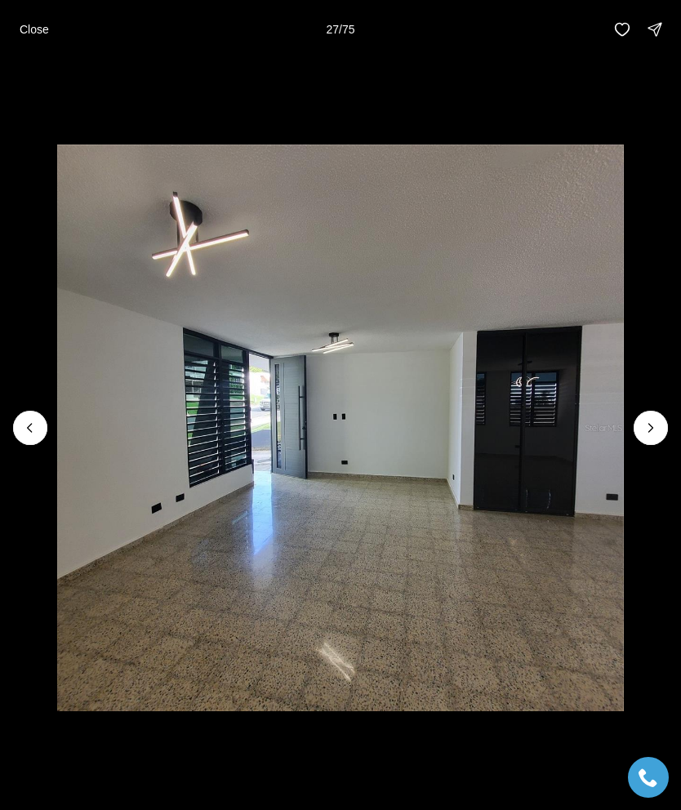
click at [657, 431] on icon "Next slide" at bounding box center [651, 428] width 16 height 16
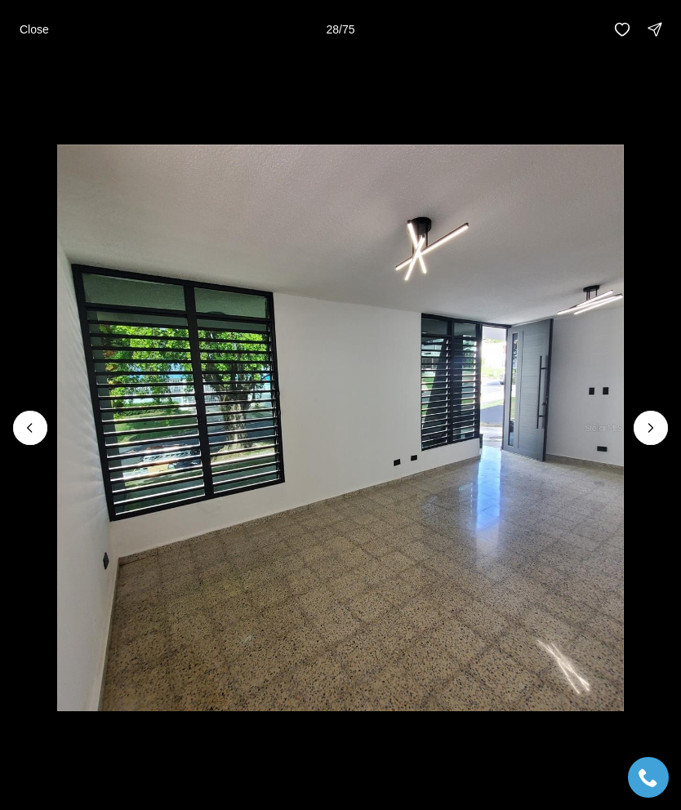
click at [653, 434] on icon "Next slide" at bounding box center [651, 428] width 16 height 16
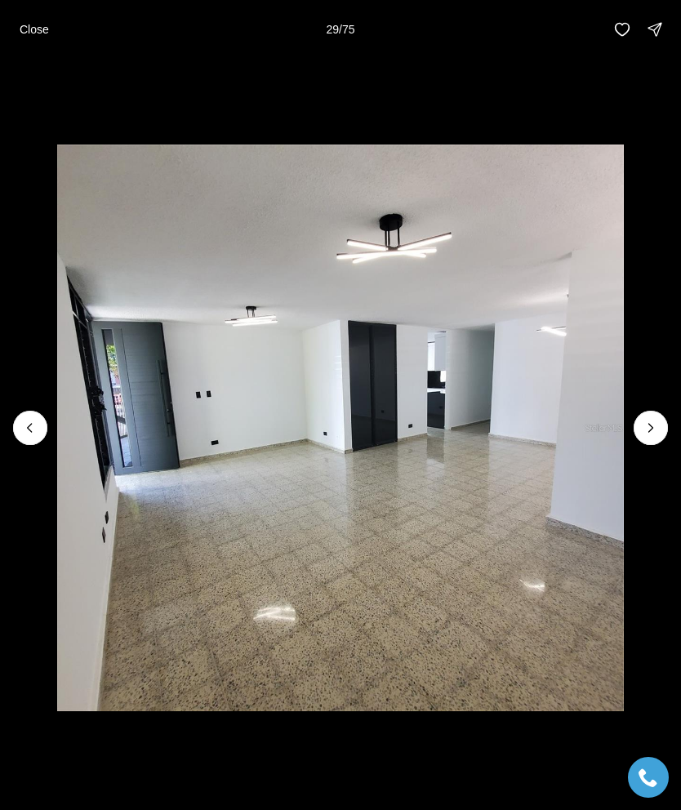
click at [647, 435] on icon "Next slide" at bounding box center [651, 428] width 16 height 16
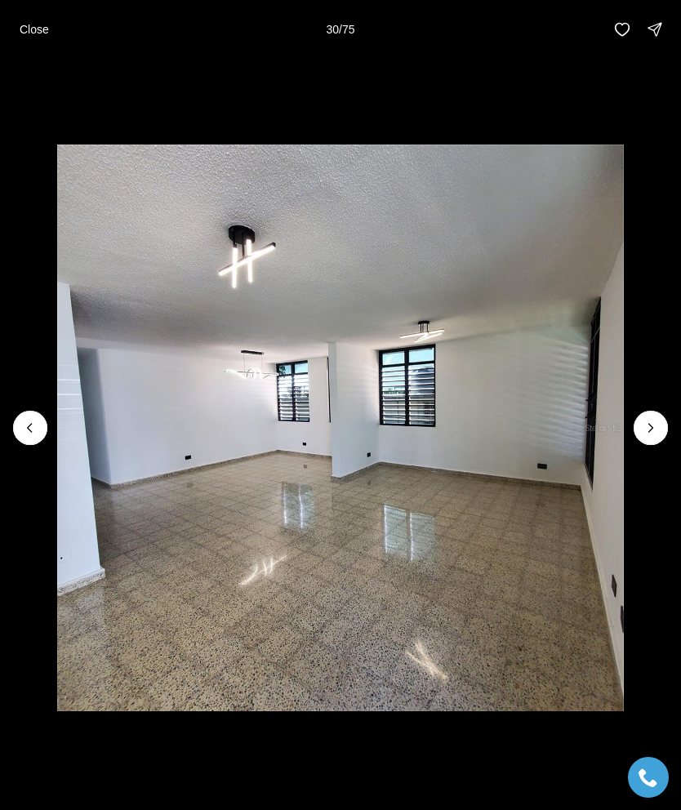
click at [653, 433] on icon "Next slide" at bounding box center [651, 428] width 16 height 16
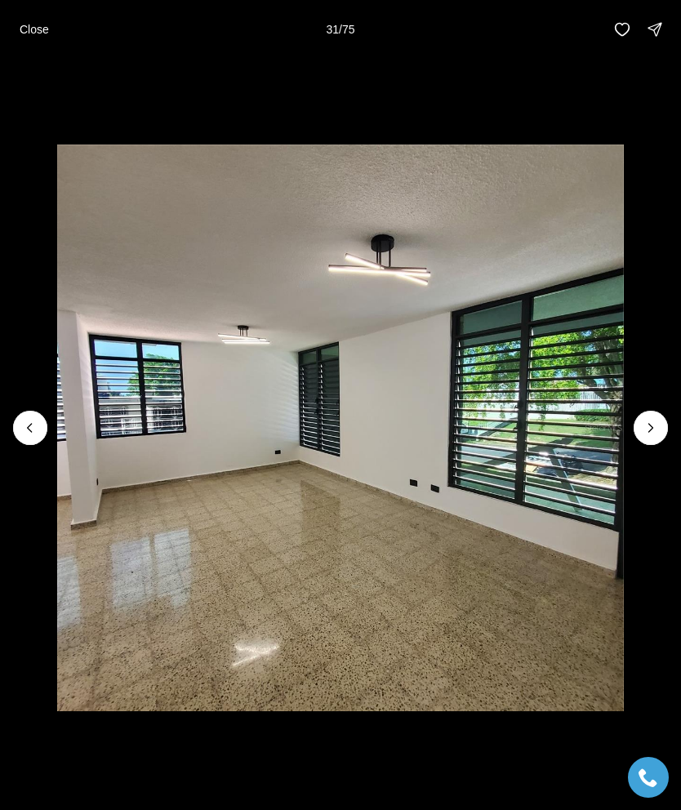
click at [657, 422] on icon "Next slide" at bounding box center [651, 428] width 16 height 16
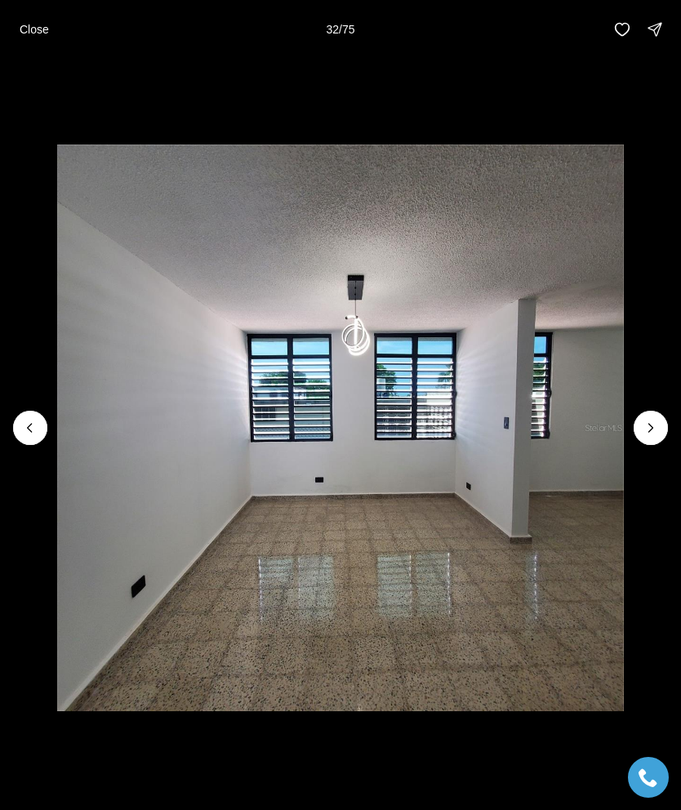
click at [653, 432] on icon "Next slide" at bounding box center [651, 428] width 16 height 16
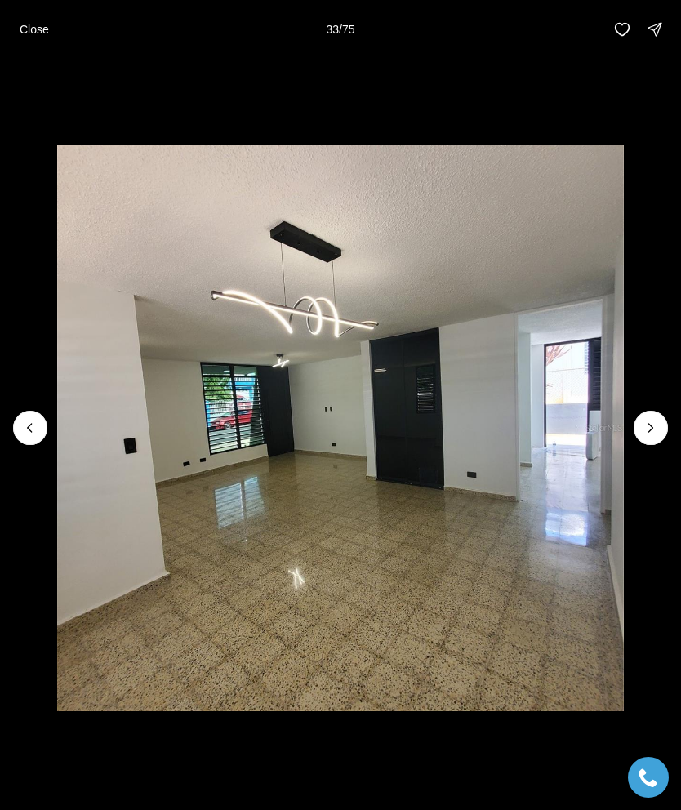
click at [649, 433] on icon "Next slide" at bounding box center [651, 428] width 16 height 16
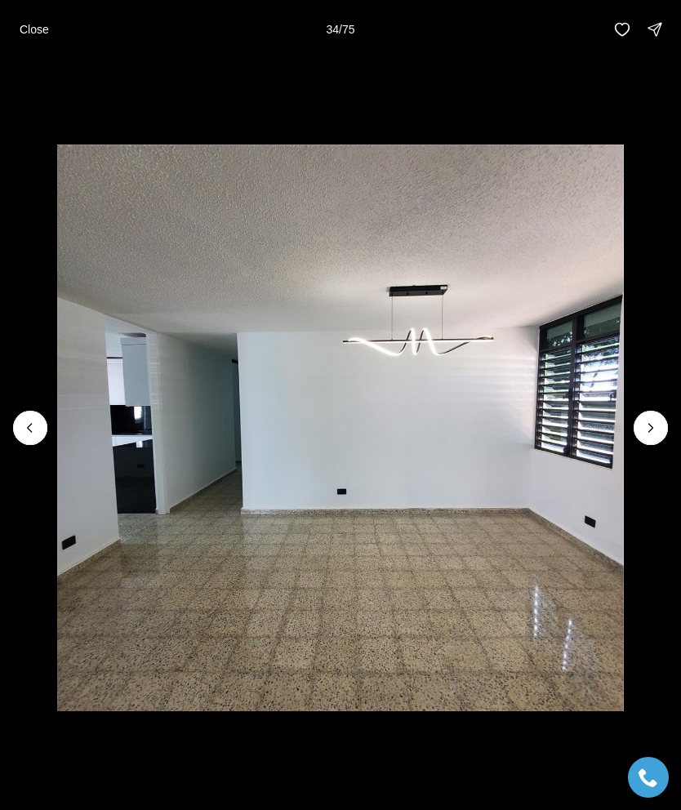
click at [650, 430] on icon "Next slide" at bounding box center [651, 428] width 16 height 16
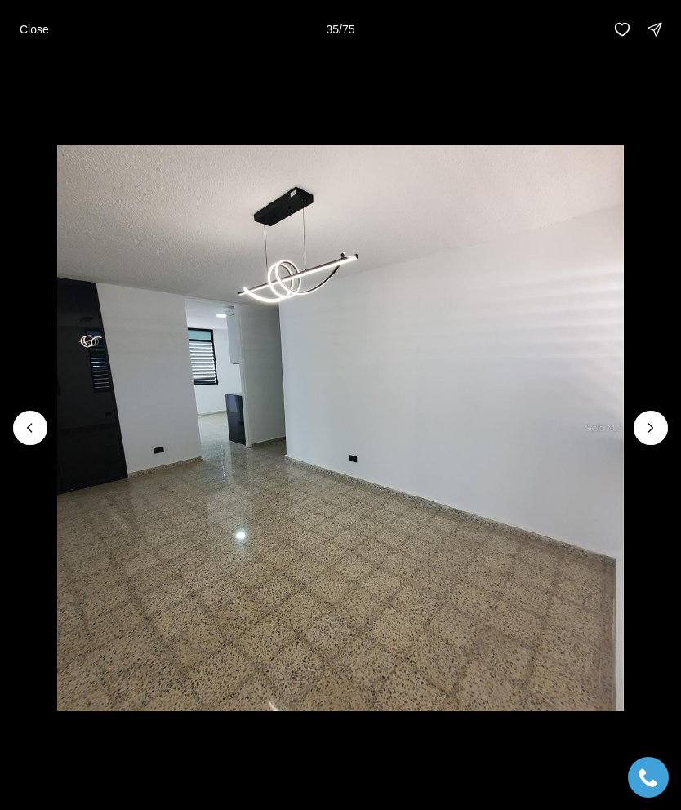
click at [649, 435] on icon "Next slide" at bounding box center [651, 428] width 16 height 16
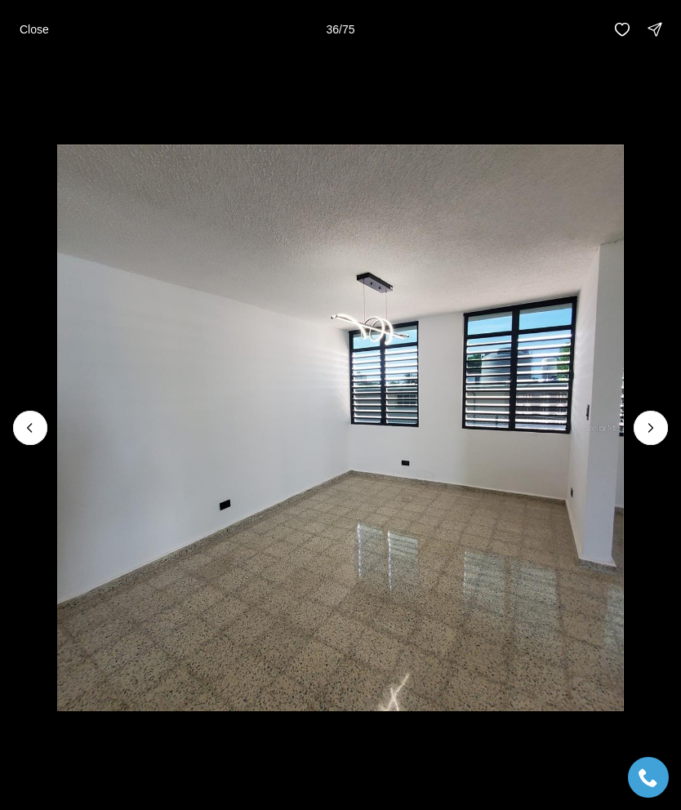
click at [651, 429] on icon "Next slide" at bounding box center [651, 428] width 16 height 16
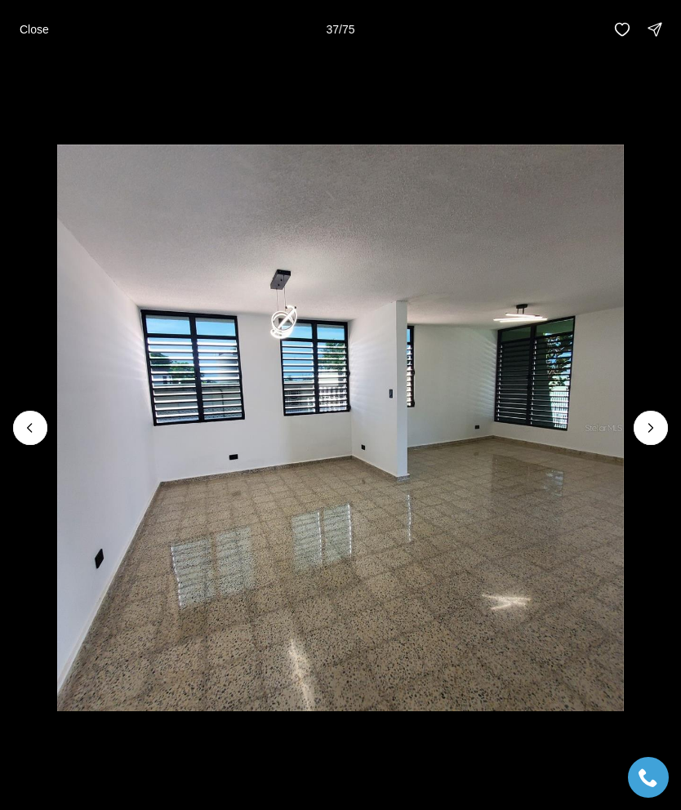
click at [624, 422] on img "37 of 75" at bounding box center [340, 428] width 567 height 567
click at [647, 427] on icon "Next slide" at bounding box center [651, 428] width 16 height 16
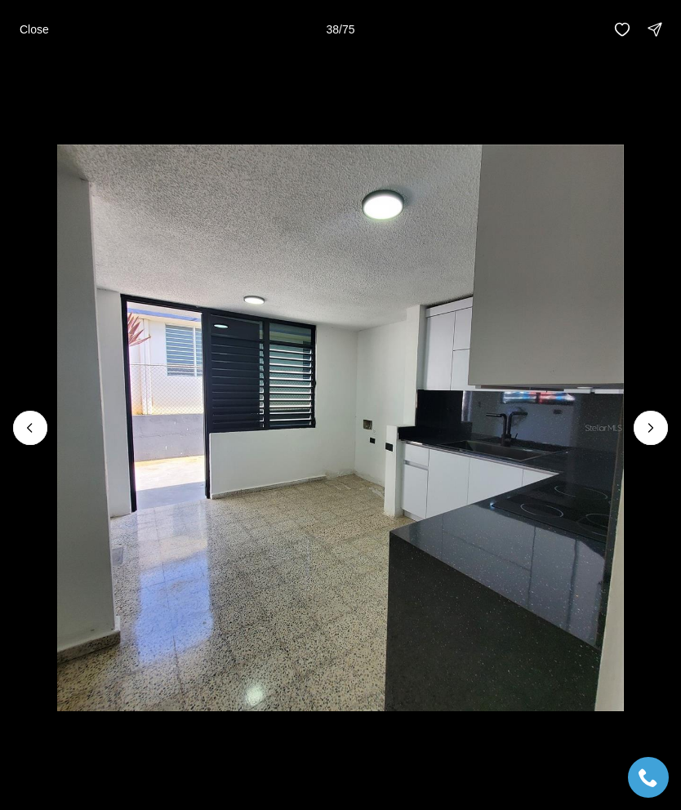
click at [656, 430] on icon "Next slide" at bounding box center [651, 428] width 16 height 16
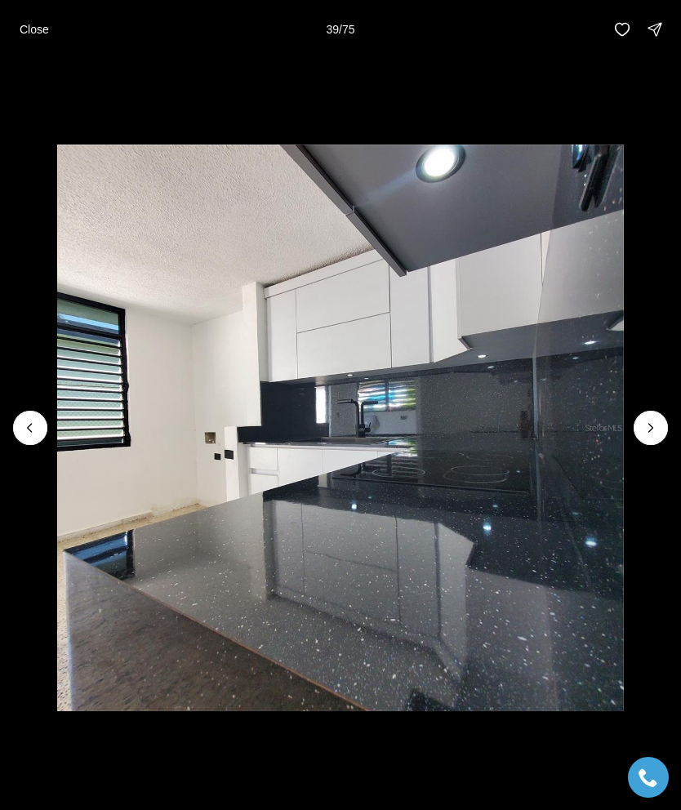
click at [654, 421] on icon "Next slide" at bounding box center [651, 428] width 16 height 16
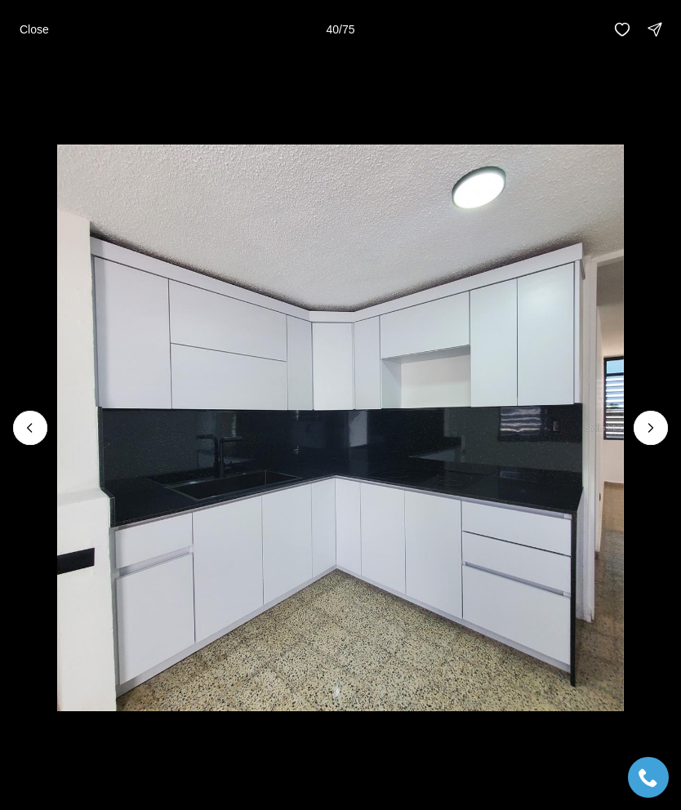
click at [37, 34] on p "Close" at bounding box center [34, 29] width 29 height 13
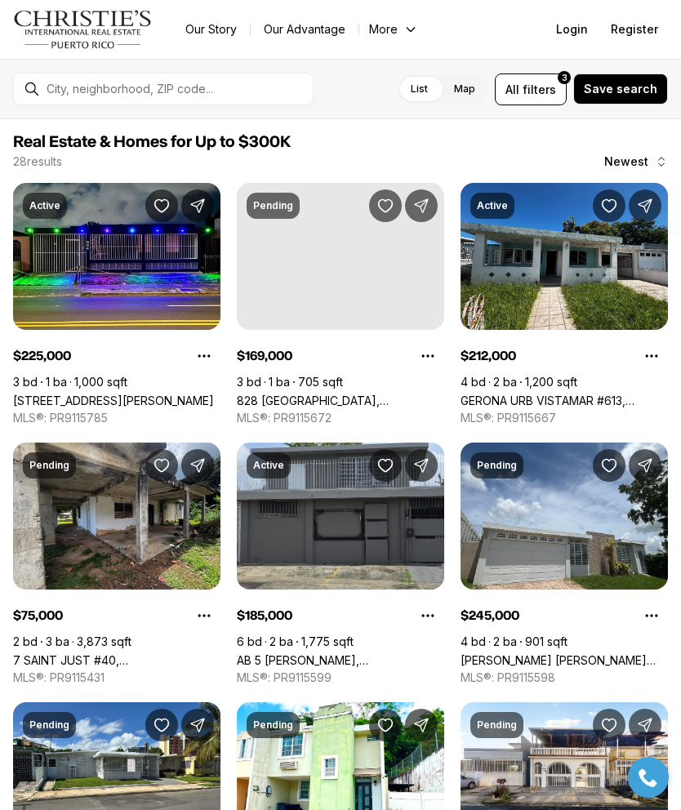
scroll to position [551, 0]
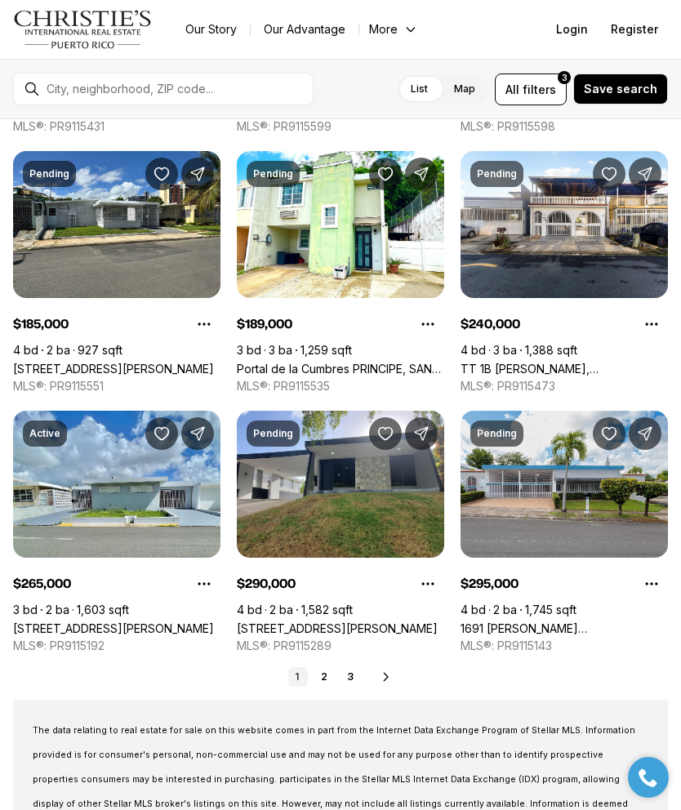
click at [331, 671] on link "2" at bounding box center [324, 677] width 20 height 20
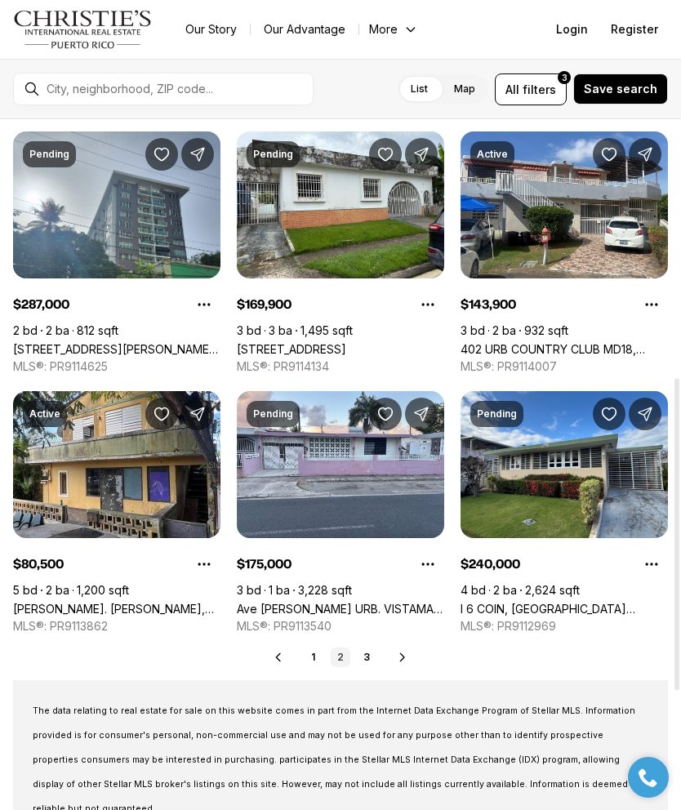
scroll to position [568, 0]
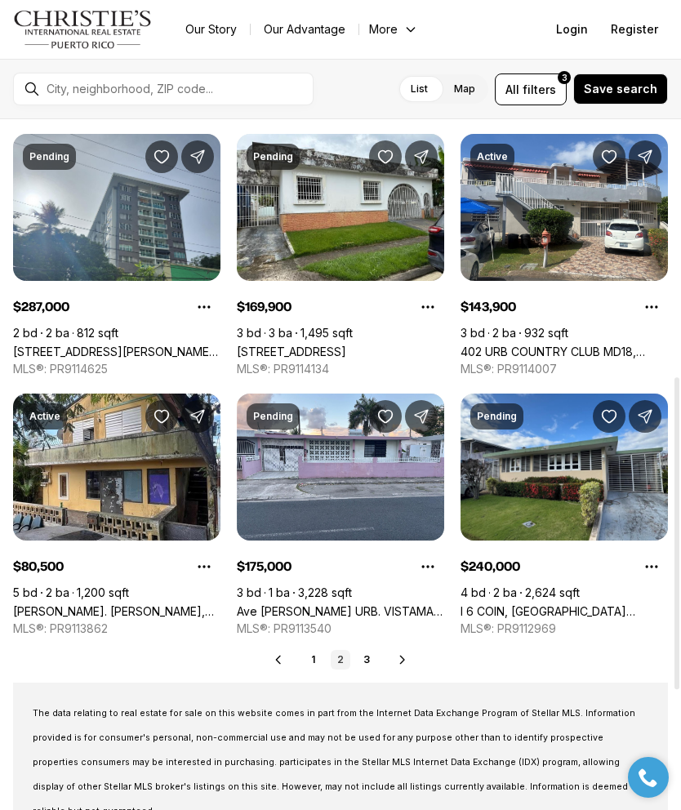
click at [370, 661] on link "3" at bounding box center [367, 660] width 20 height 20
